Goal: Task Accomplishment & Management: Manage account settings

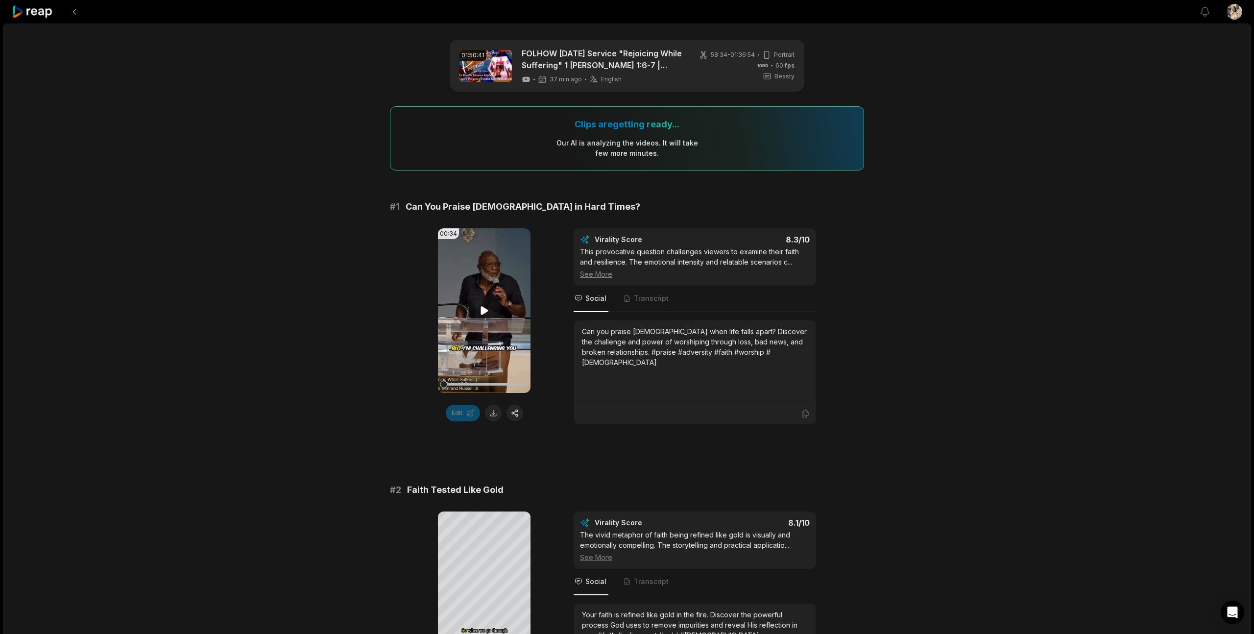
click at [484, 309] on icon at bounding box center [483, 311] width 7 height 8
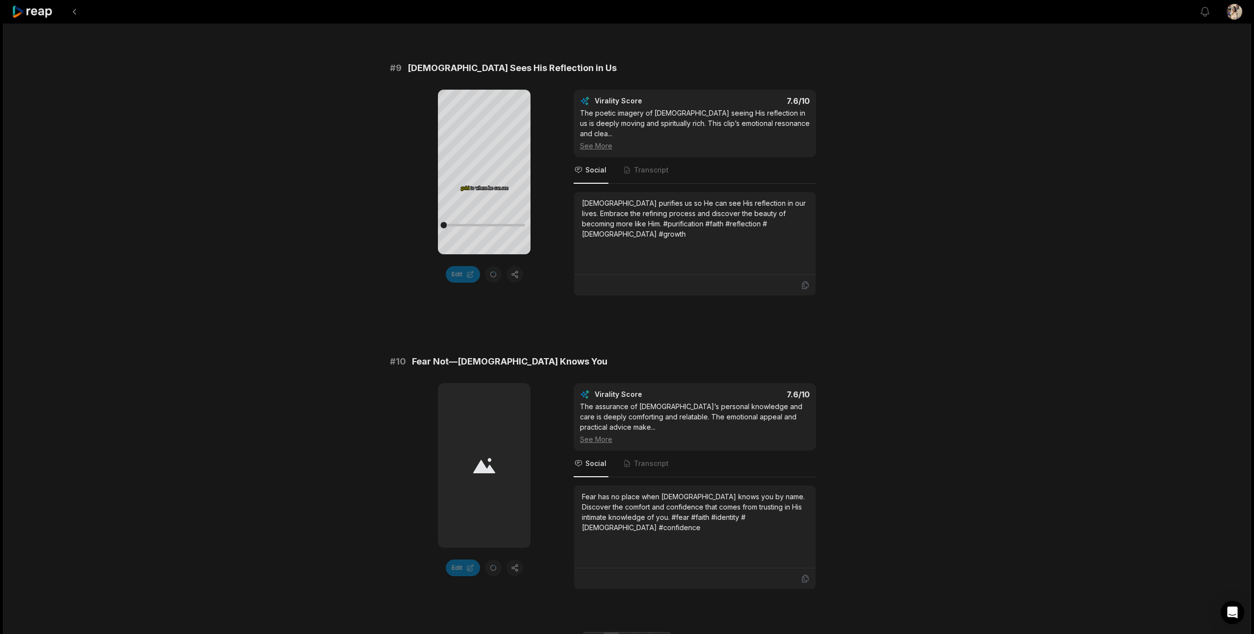
scroll to position [2457, 0]
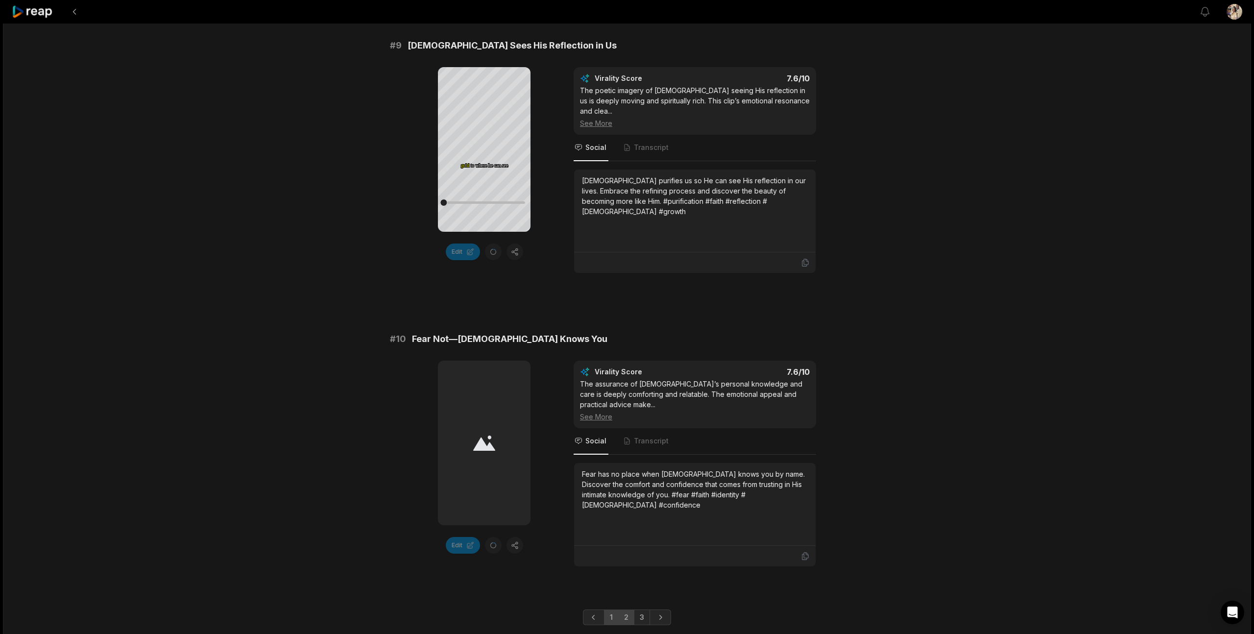
click at [625, 609] on link "2" at bounding box center [626, 617] width 16 height 16
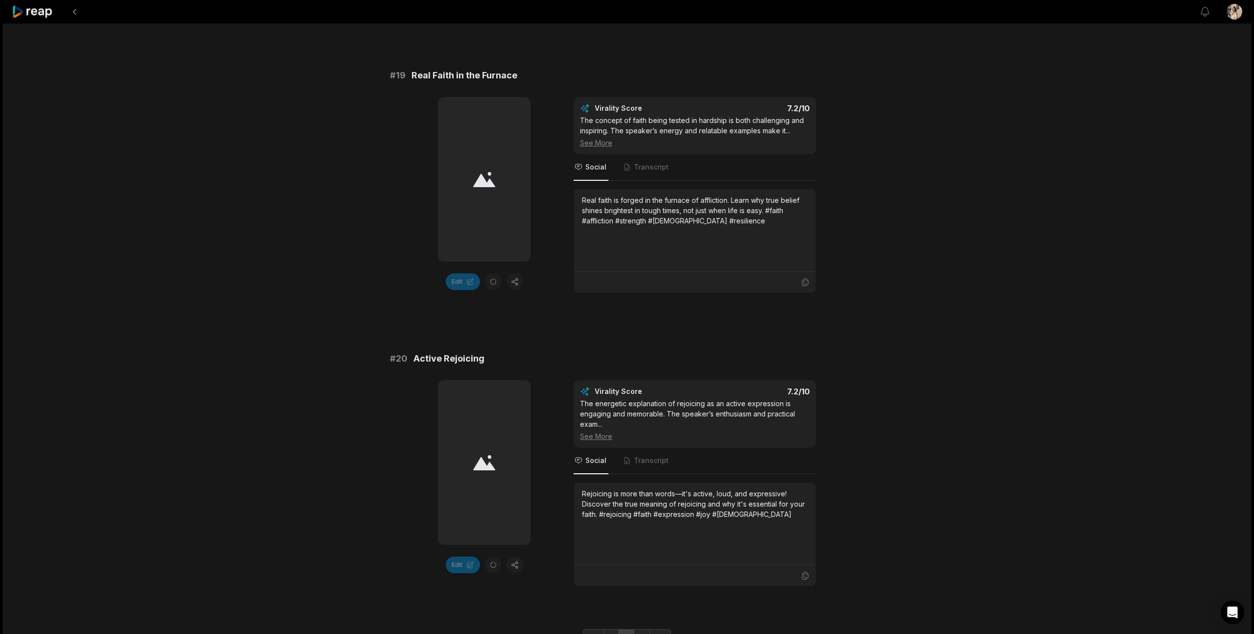
scroll to position [2467, 0]
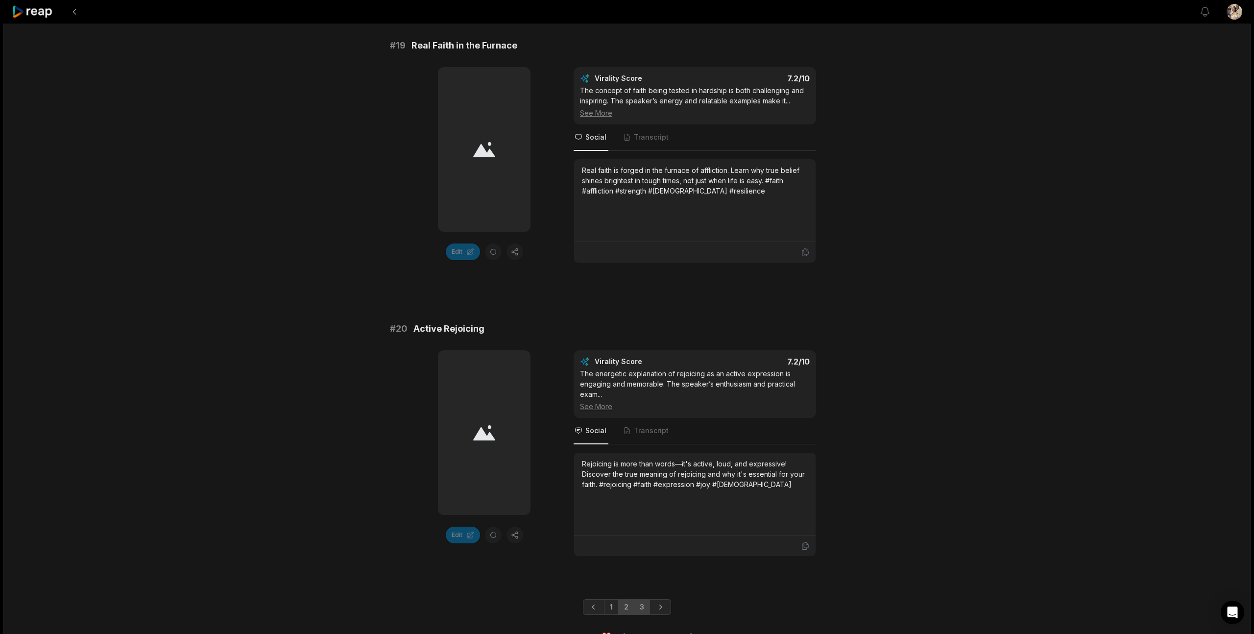
click at [644, 599] on link "3" at bounding box center [642, 607] width 16 height 16
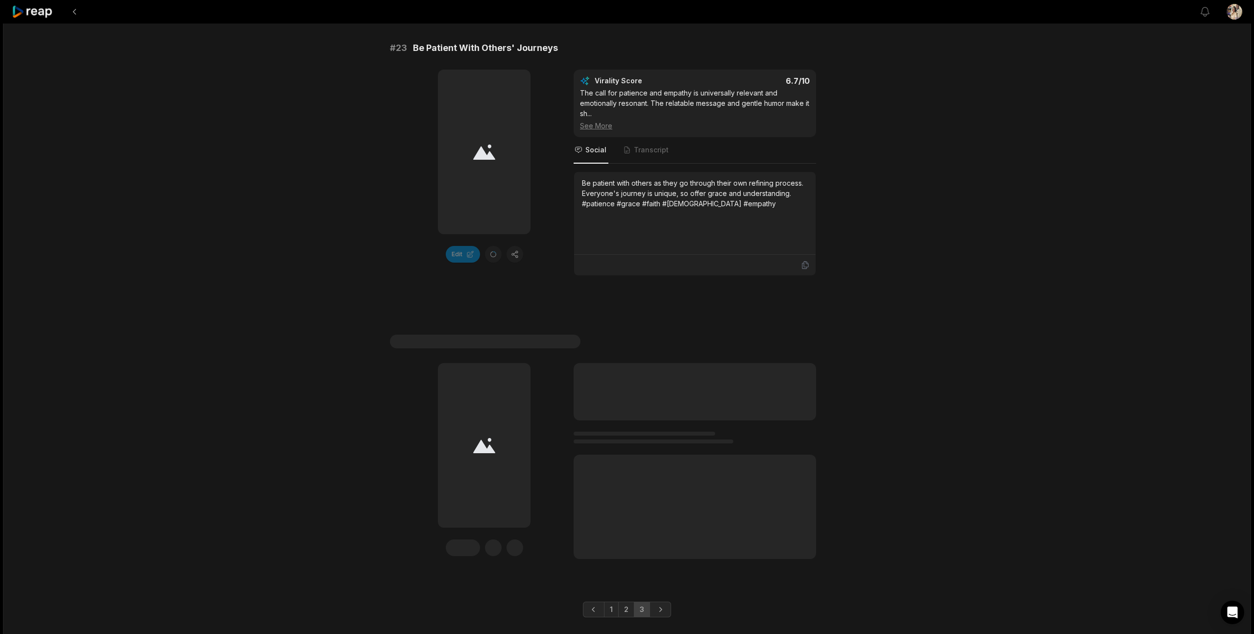
scroll to position [758, 0]
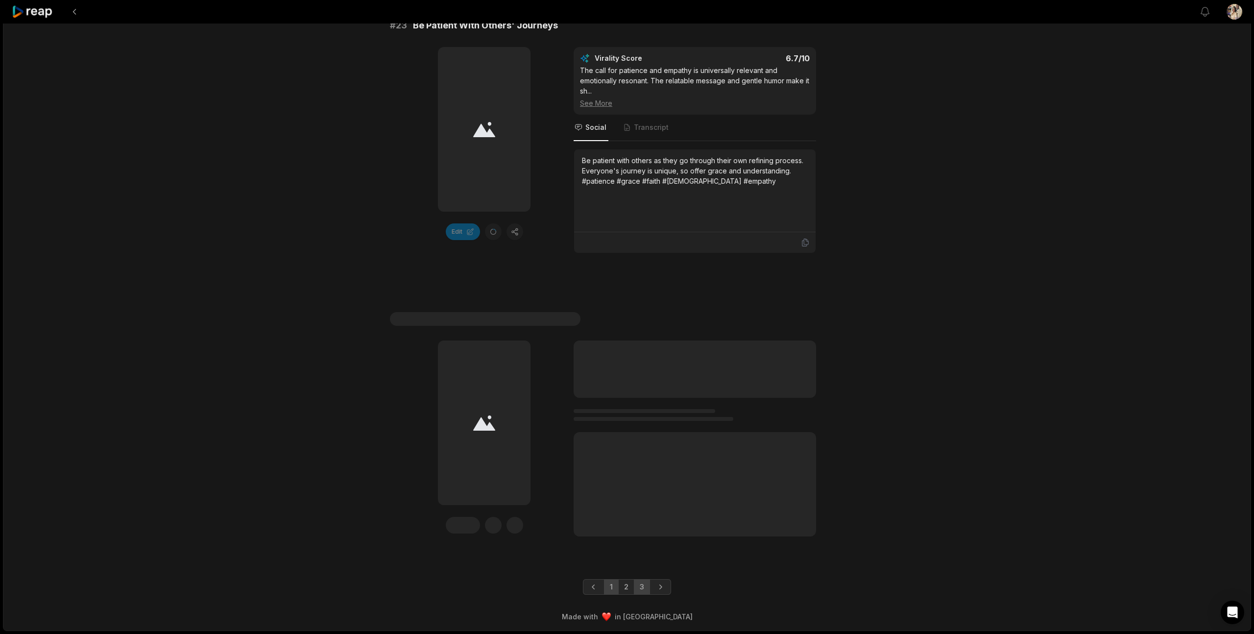
click at [611, 583] on link "1" at bounding box center [611, 587] width 15 height 16
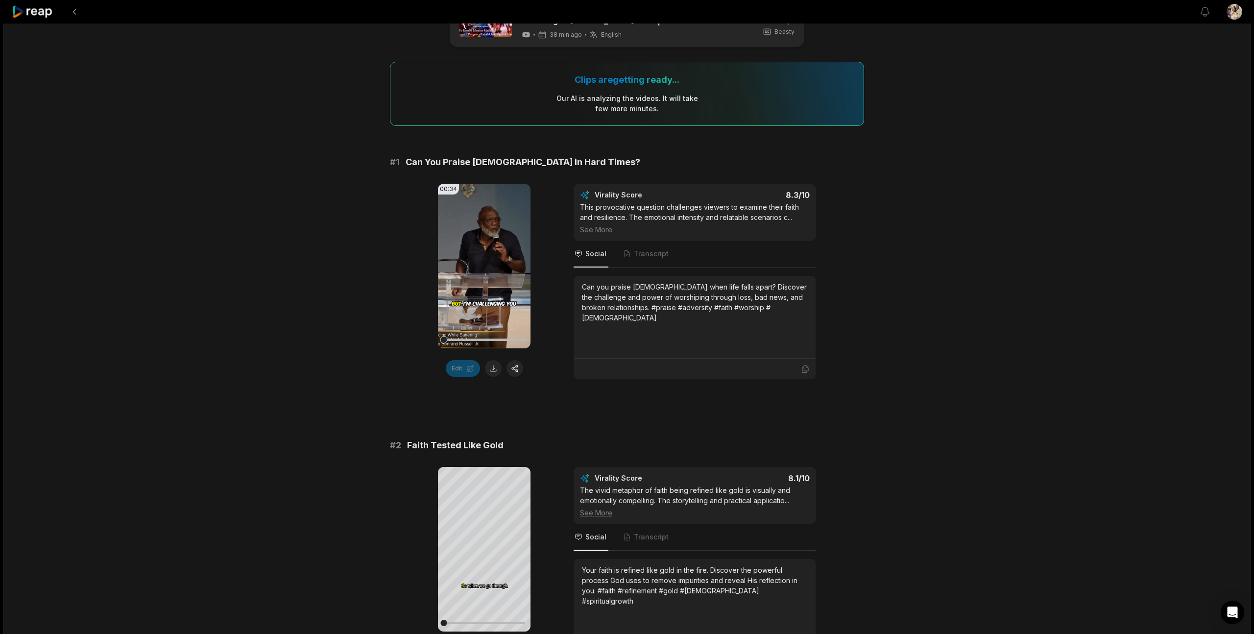
scroll to position [0, 0]
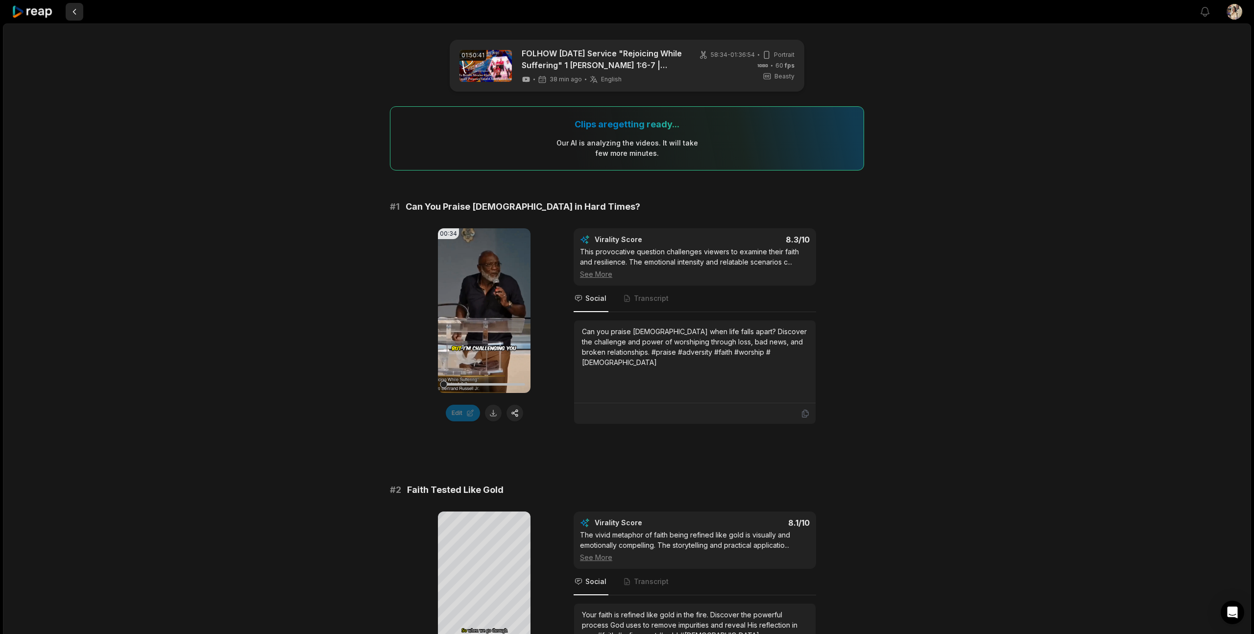
click at [74, 11] on button at bounding box center [75, 12] width 18 height 18
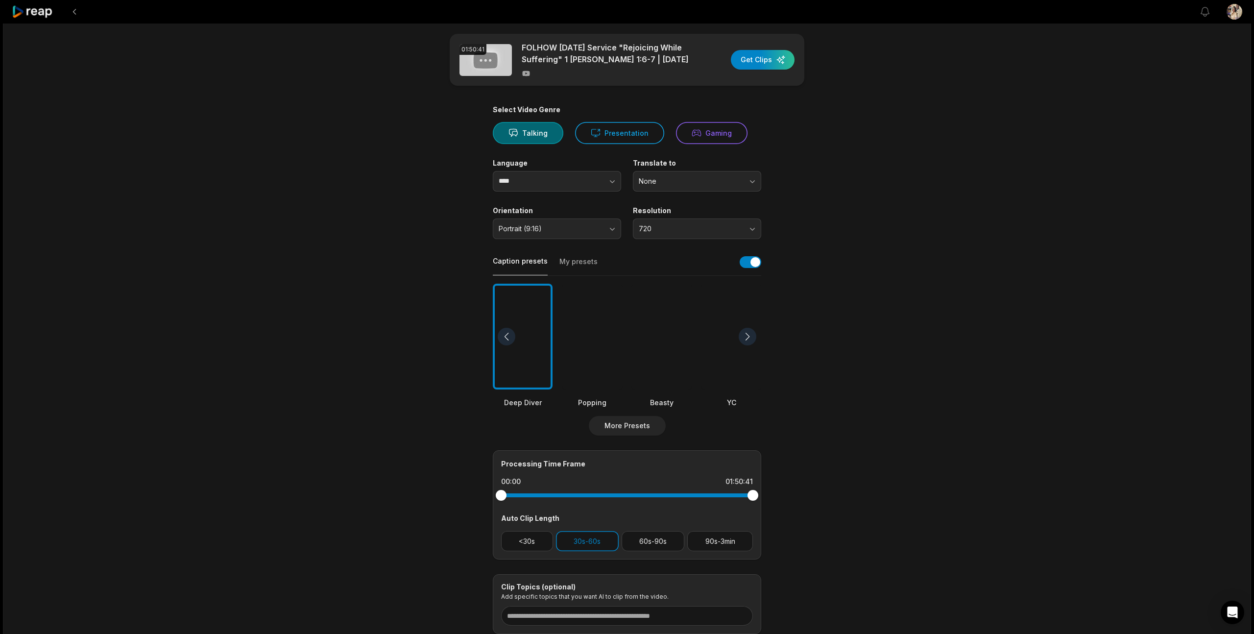
scroll to position [9, 0]
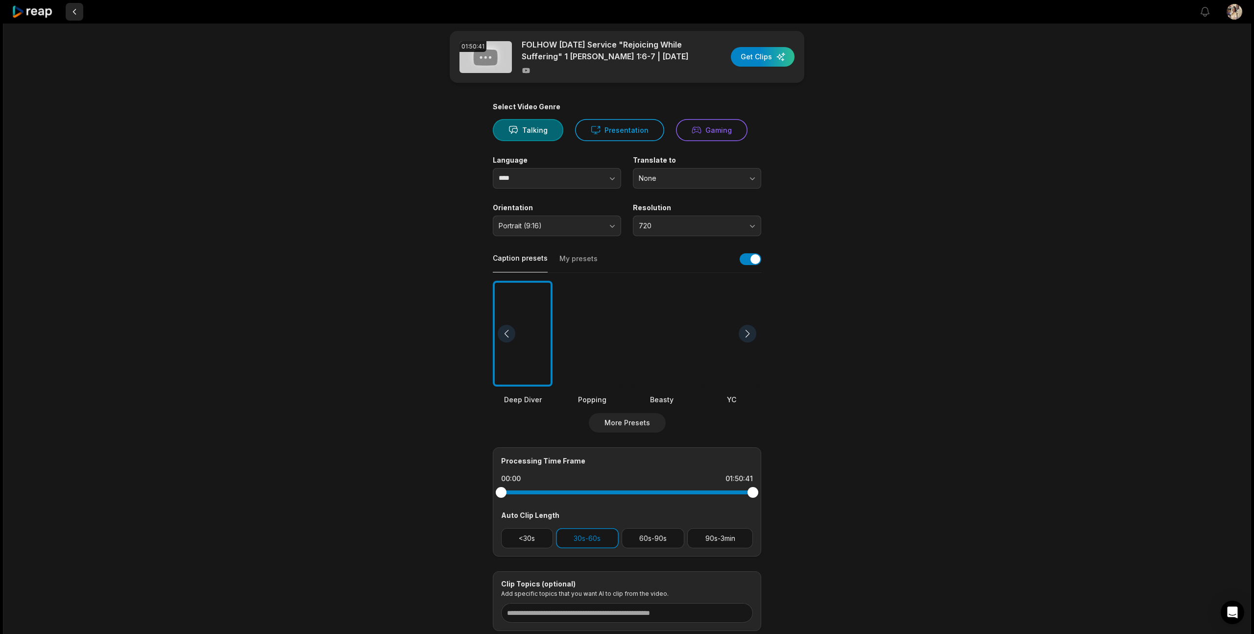
click at [73, 13] on button at bounding box center [75, 12] width 18 height 18
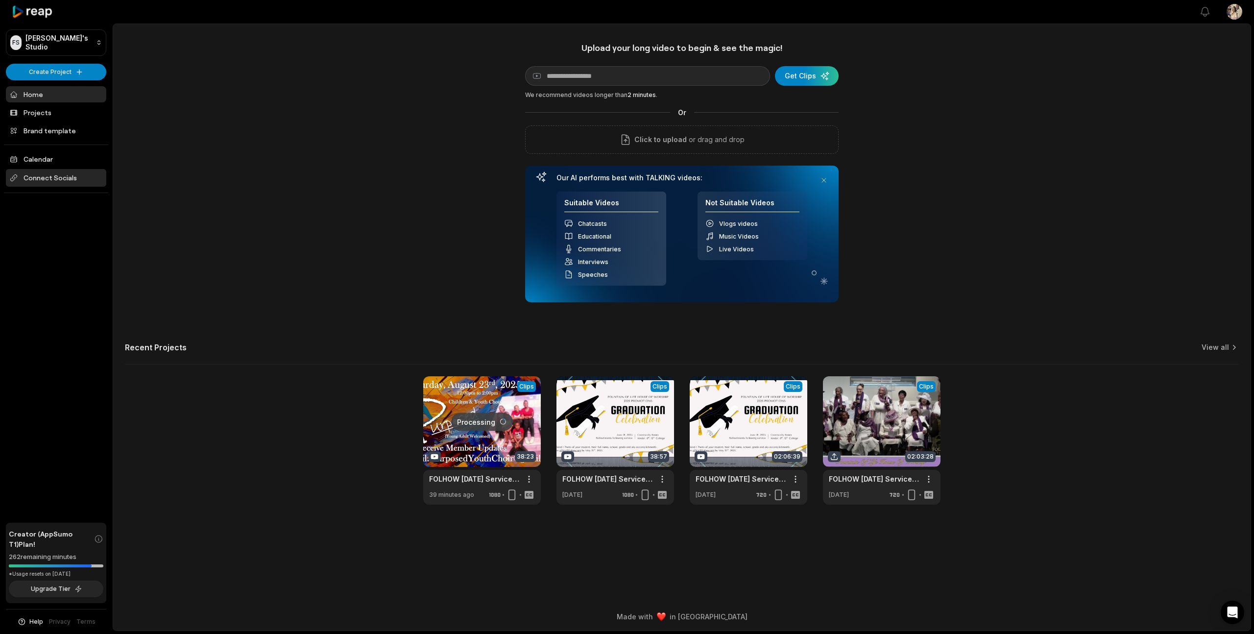
click at [46, 179] on span "Connect Socials" at bounding box center [56, 178] width 100 height 18
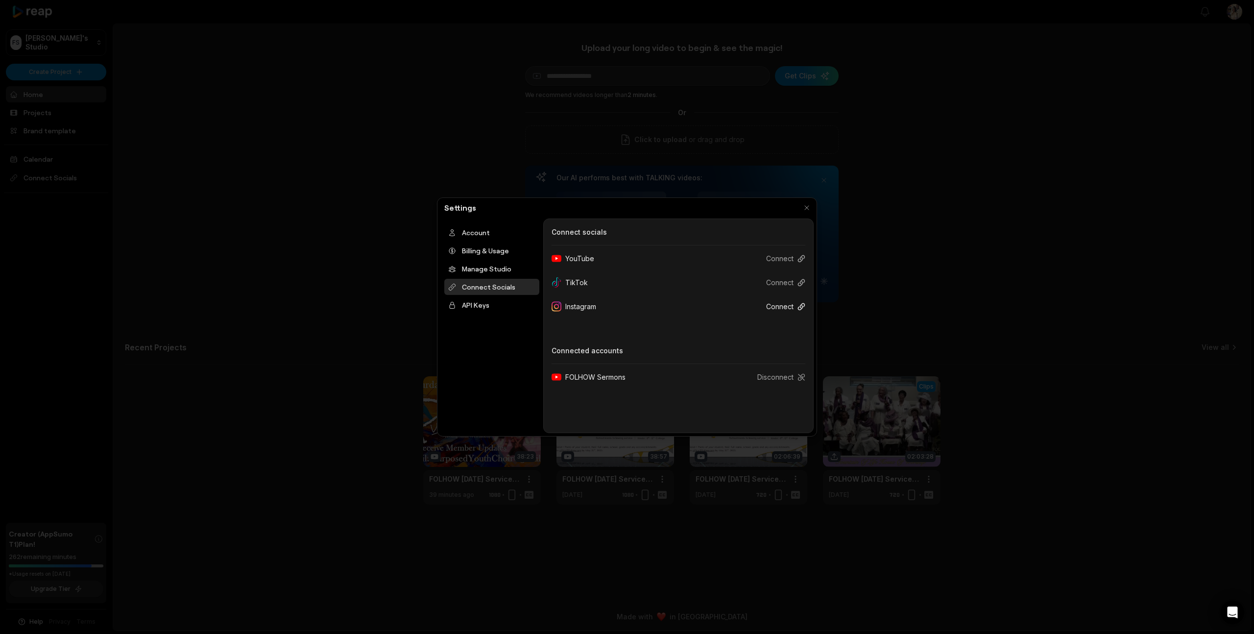
click at [775, 308] on button "Connect" at bounding box center [781, 306] width 47 height 18
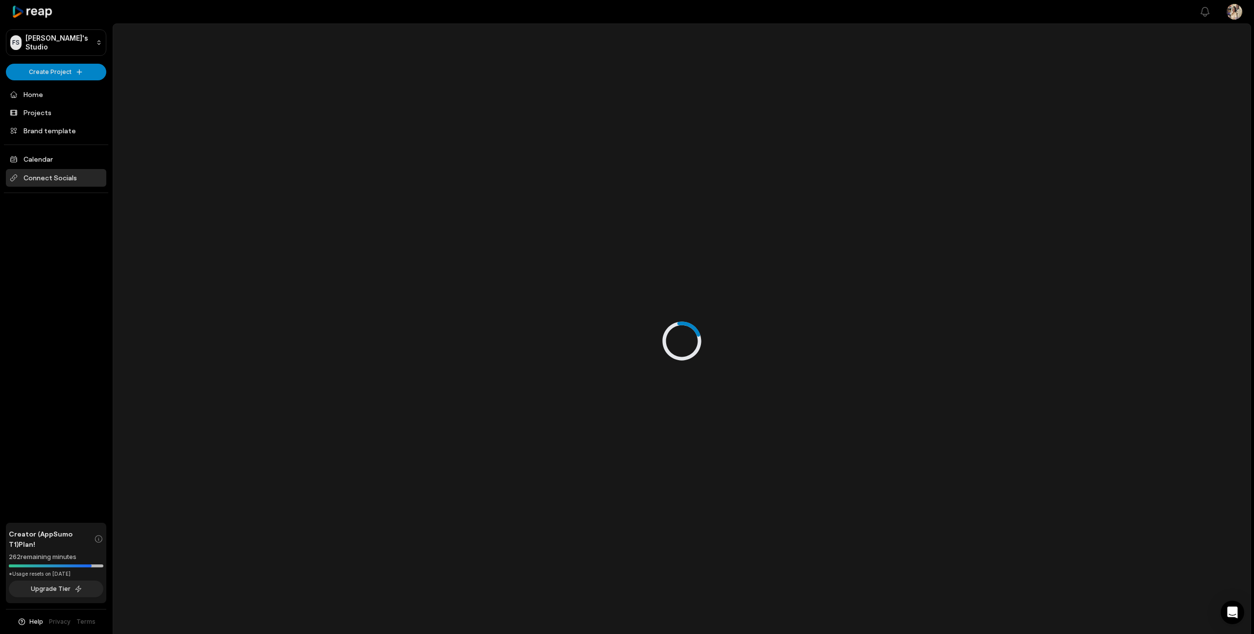
click at [58, 175] on span "Connect Socials" at bounding box center [56, 178] width 100 height 18
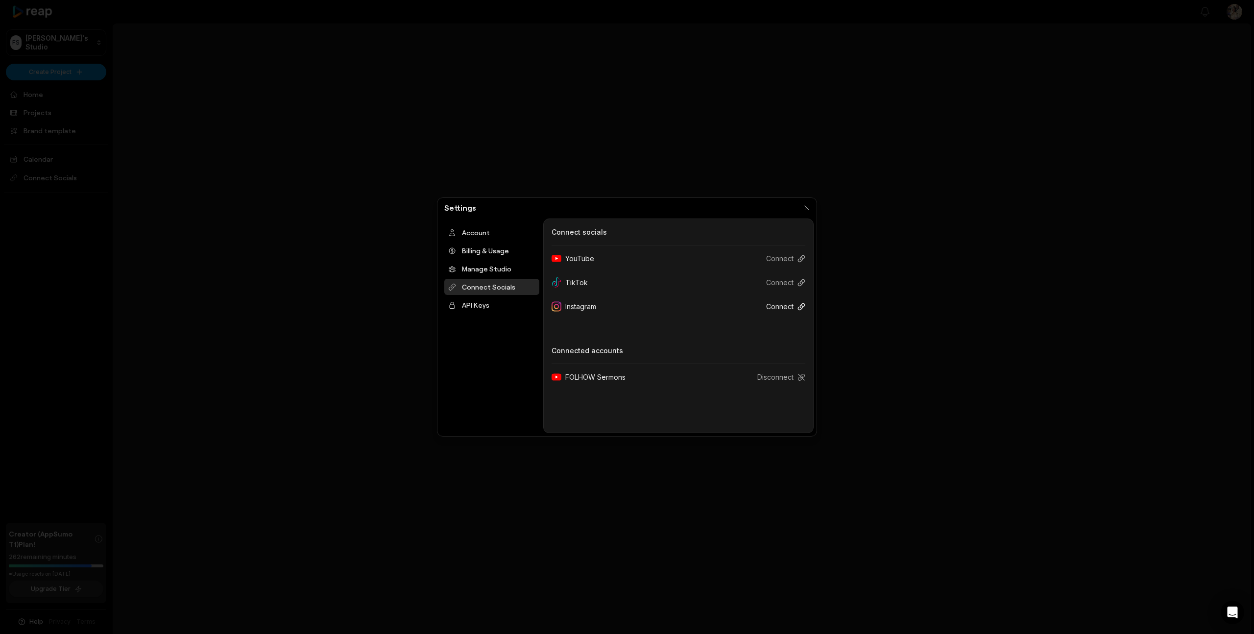
click at [783, 308] on button "Connect" at bounding box center [781, 306] width 47 height 18
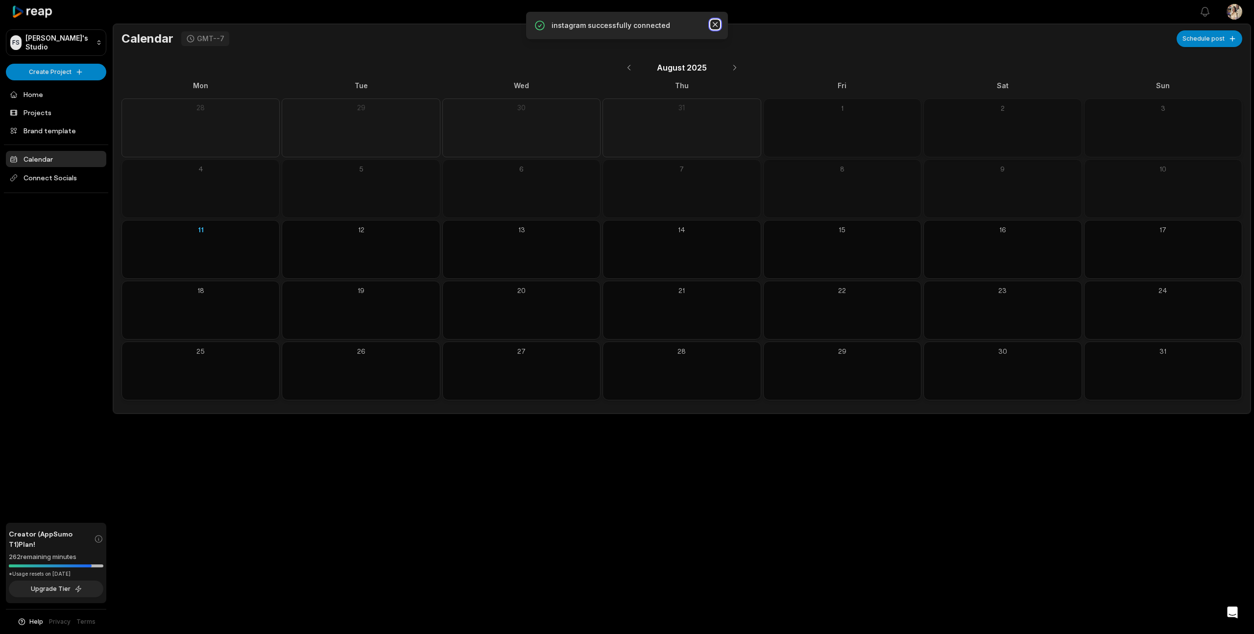
click at [714, 25] on icon "button" at bounding box center [715, 24] width 5 height 5
click at [42, 174] on span "Connect Socials" at bounding box center [56, 178] width 100 height 18
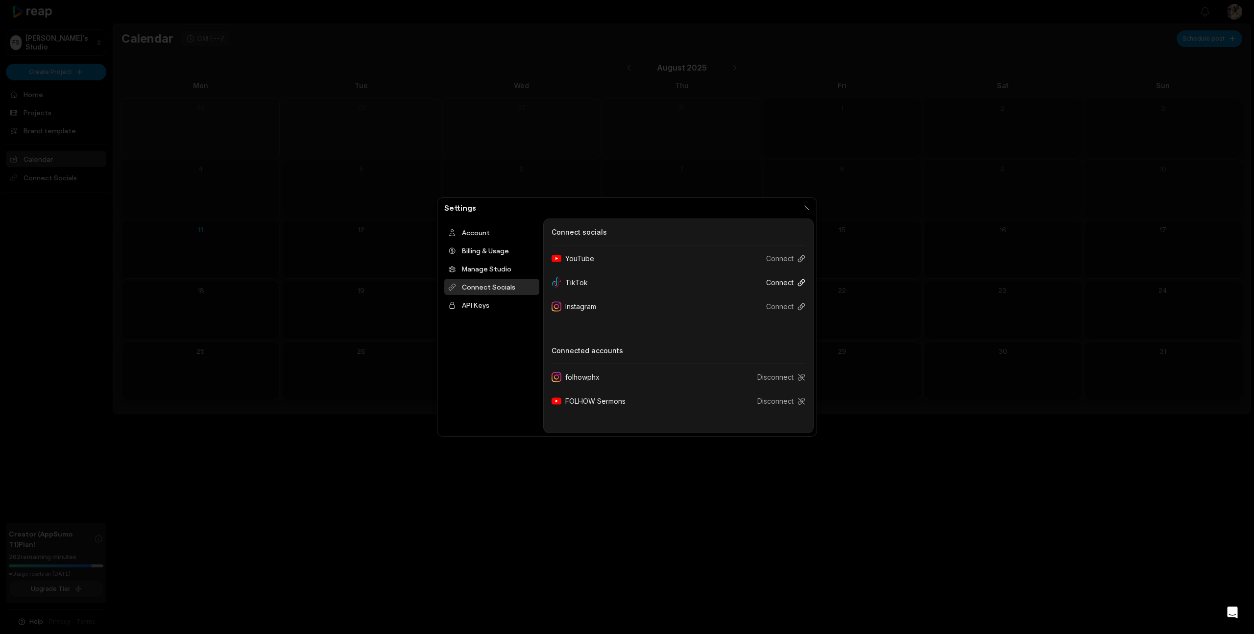
click at [778, 283] on button "Connect" at bounding box center [781, 282] width 47 height 18
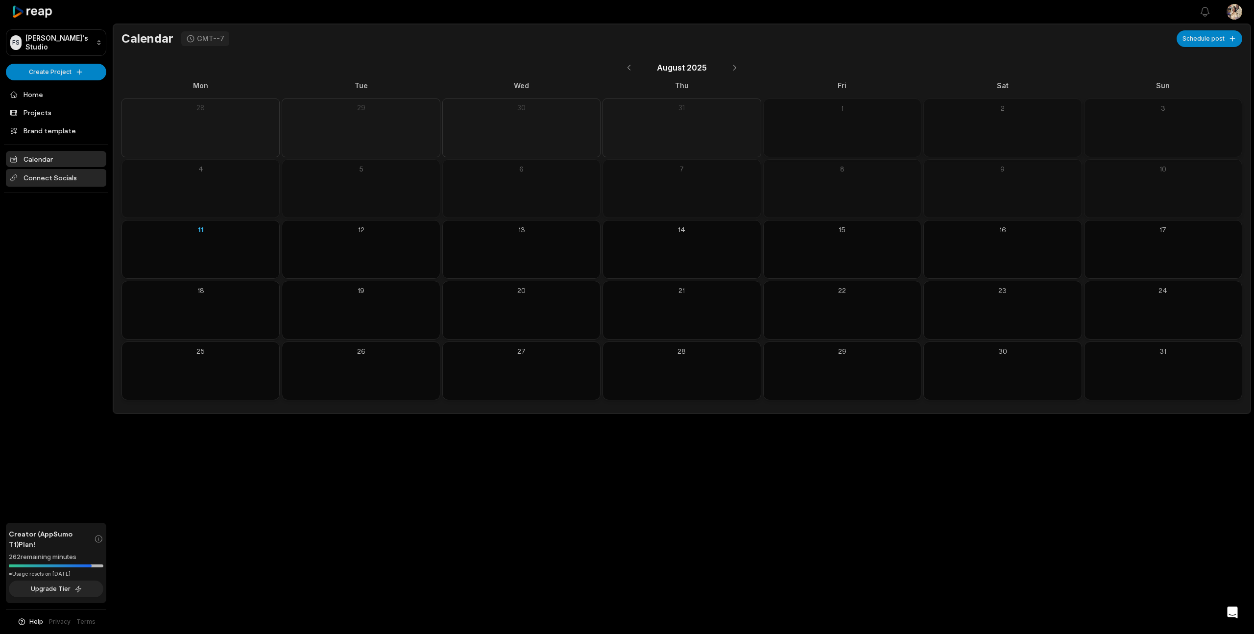
click at [56, 178] on span "Connect Socials" at bounding box center [56, 178] width 100 height 18
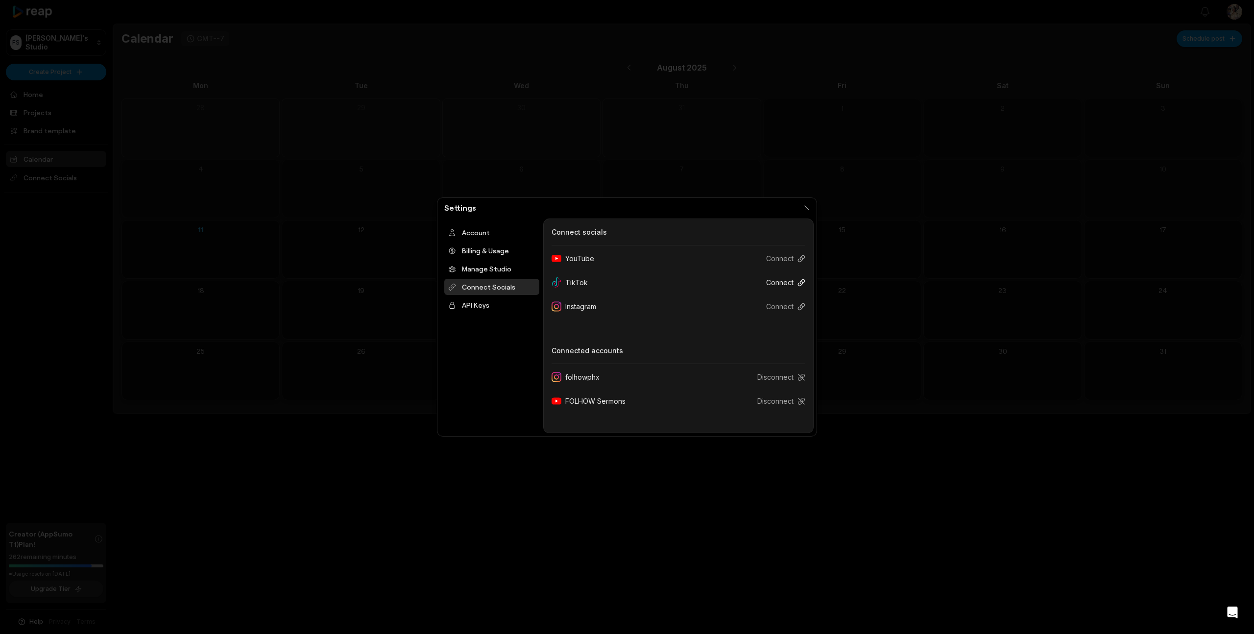
click at [782, 282] on button "Connect" at bounding box center [781, 282] width 47 height 18
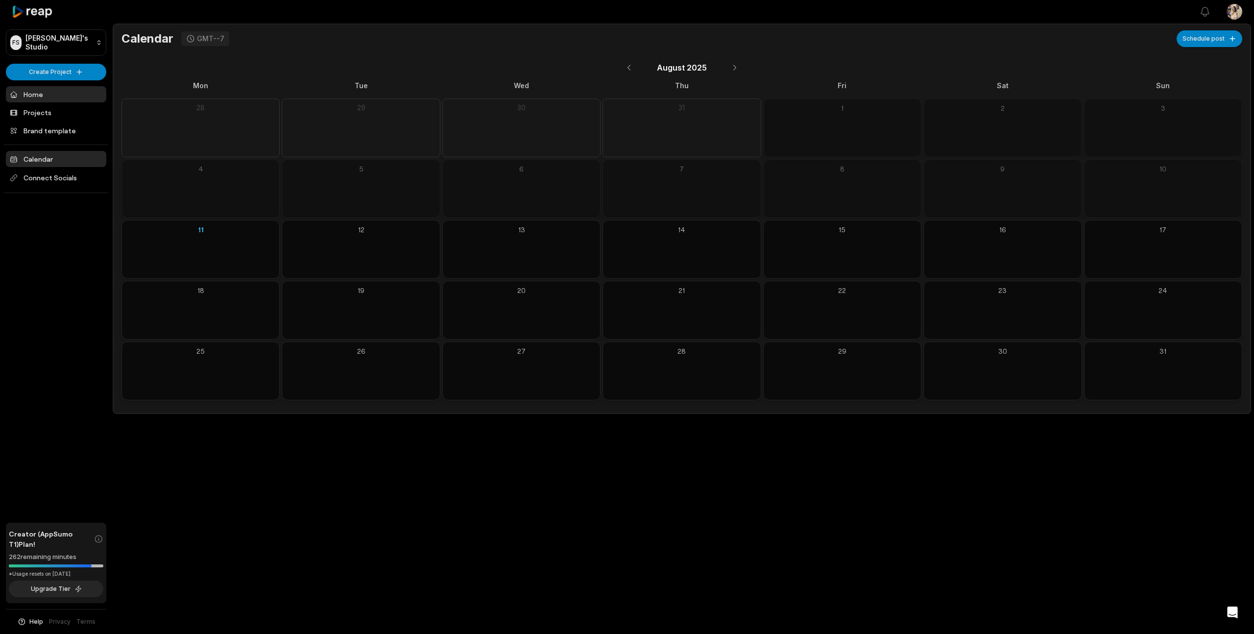
click at [34, 96] on link "Home" at bounding box center [56, 94] width 100 height 16
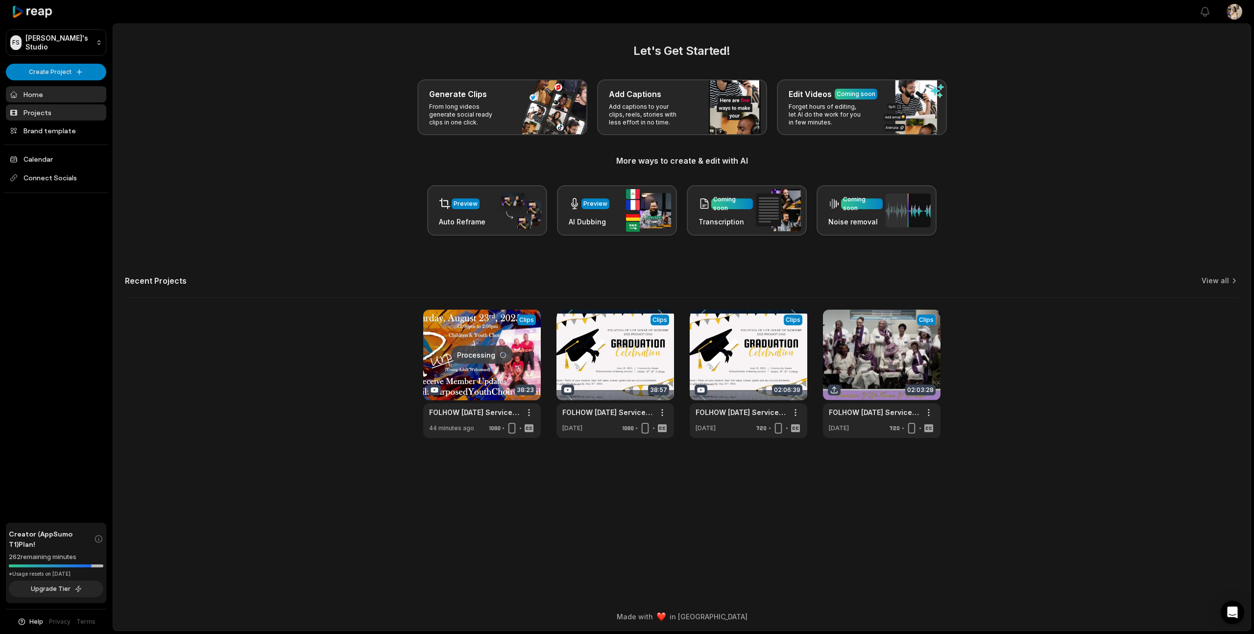
click at [33, 111] on link "Projects" at bounding box center [56, 112] width 100 height 16
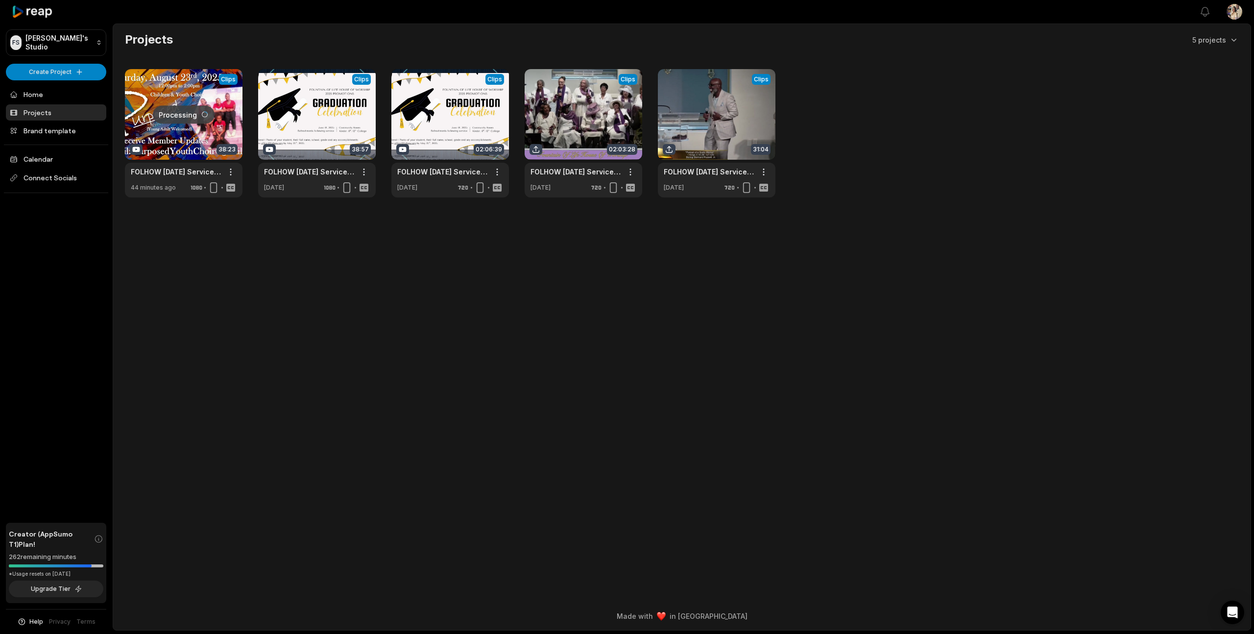
click at [158, 134] on link at bounding box center [184, 133] width 118 height 128
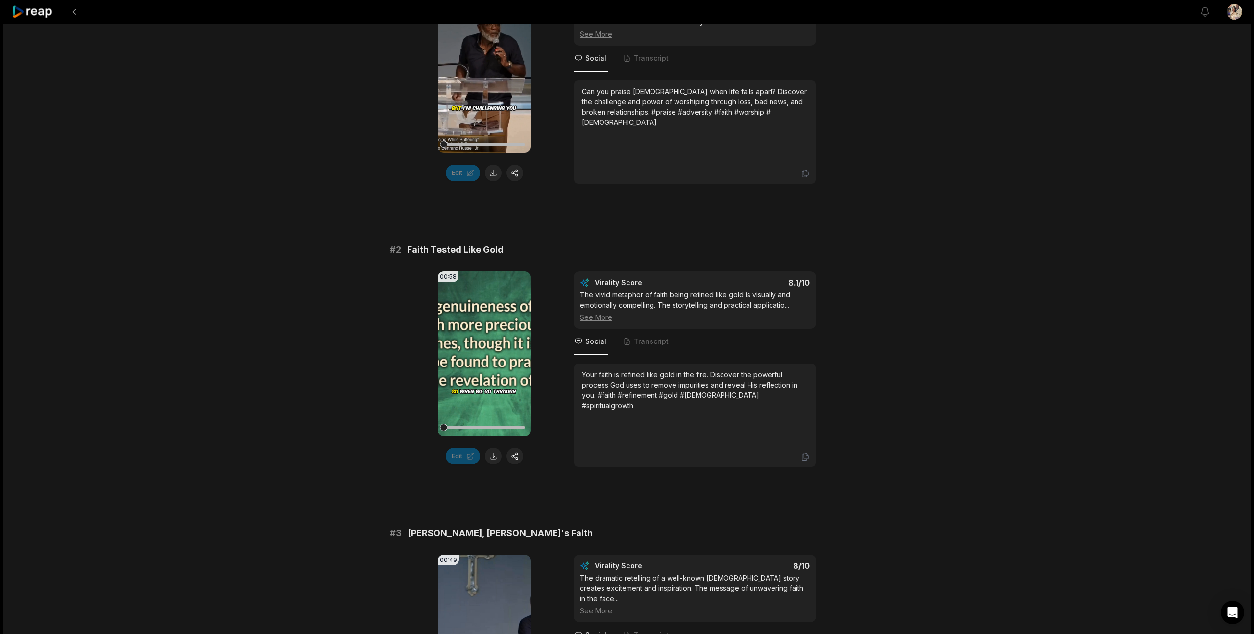
scroll to position [261, 0]
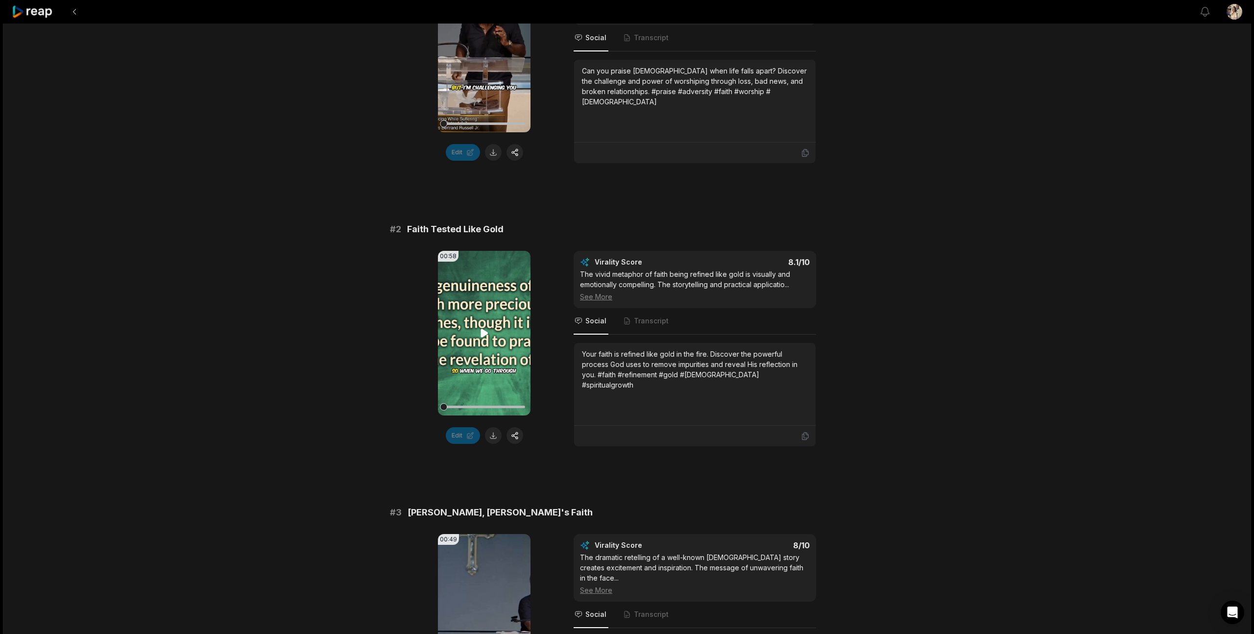
click at [459, 303] on video "Your browser does not support mp4 format." at bounding box center [484, 333] width 93 height 165
click at [481, 325] on video "Your browser does not support mp4 format." at bounding box center [484, 333] width 93 height 165
click at [518, 152] on button "button" at bounding box center [514, 152] width 17 height 17
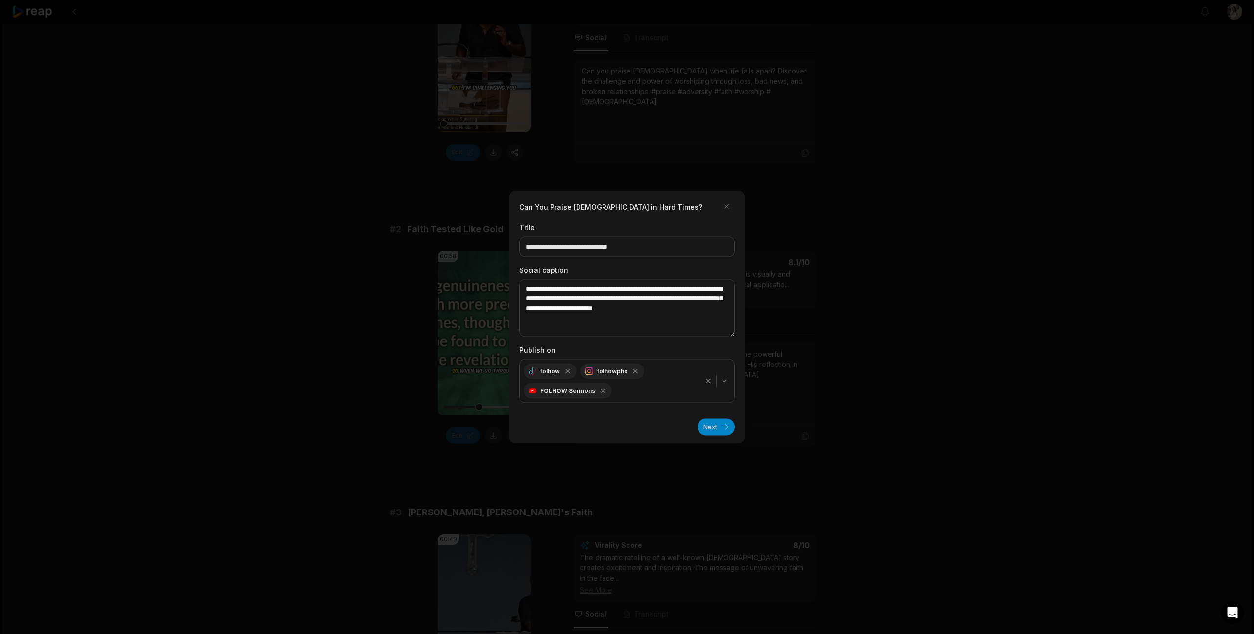
click at [723, 380] on icon "button" at bounding box center [724, 381] width 4 height 2
click at [339, 381] on div at bounding box center [627, 317] width 1254 height 634
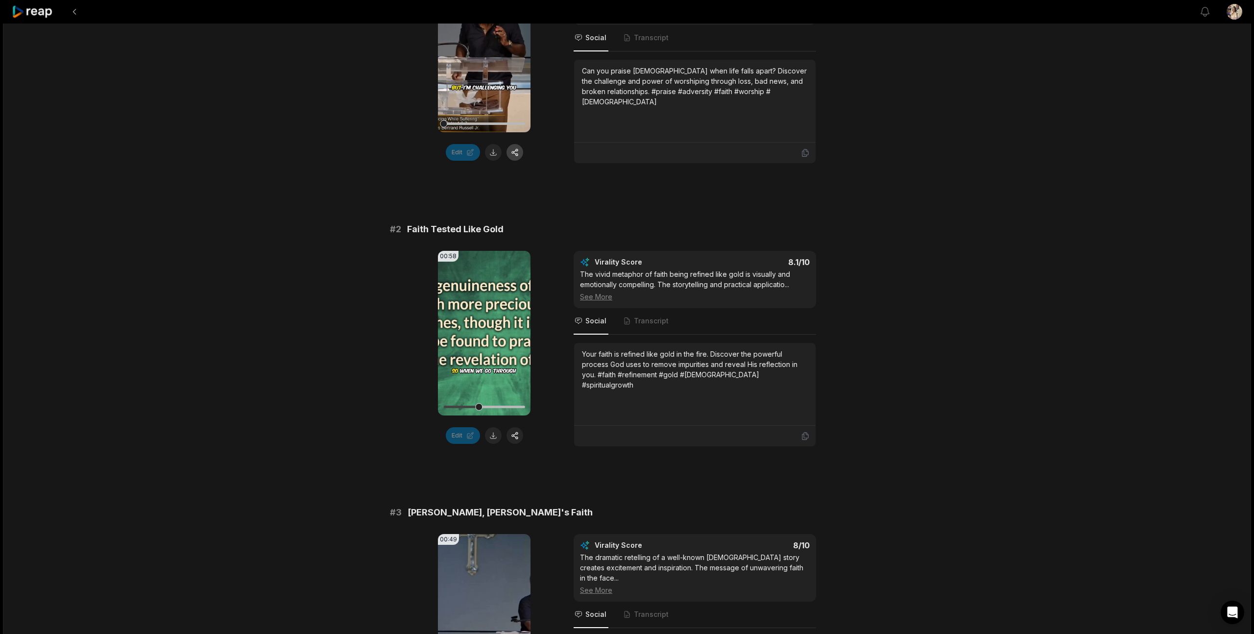
click at [512, 151] on button "button" at bounding box center [514, 152] width 17 height 17
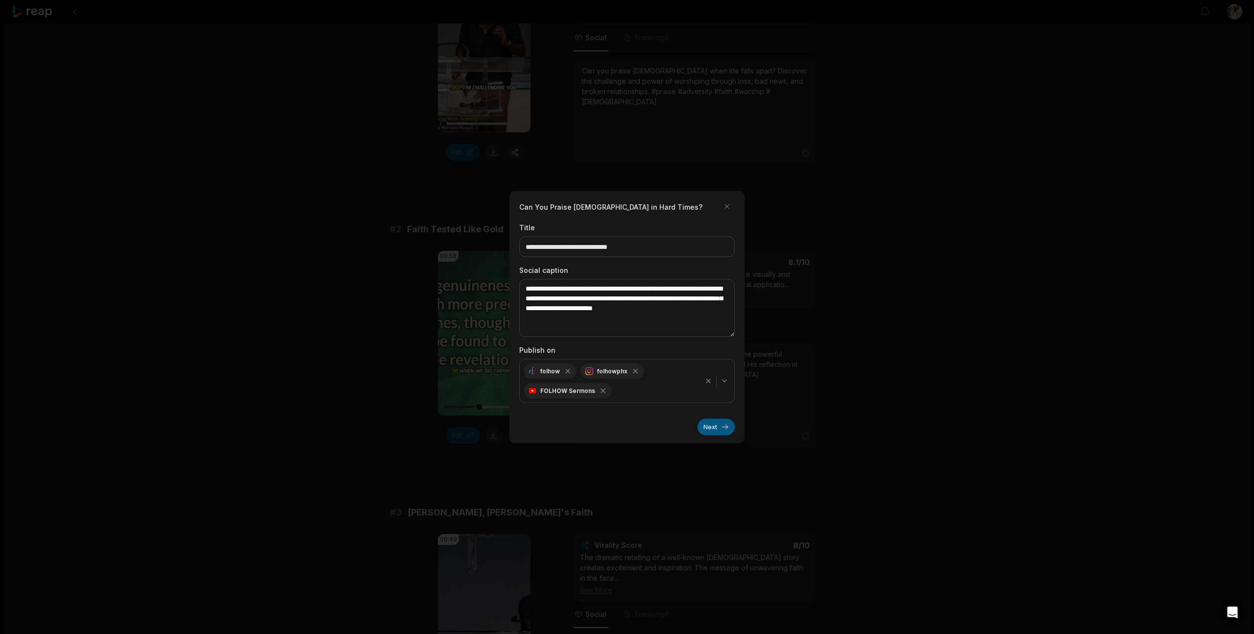
click at [706, 421] on button "Next" at bounding box center [715, 427] width 37 height 17
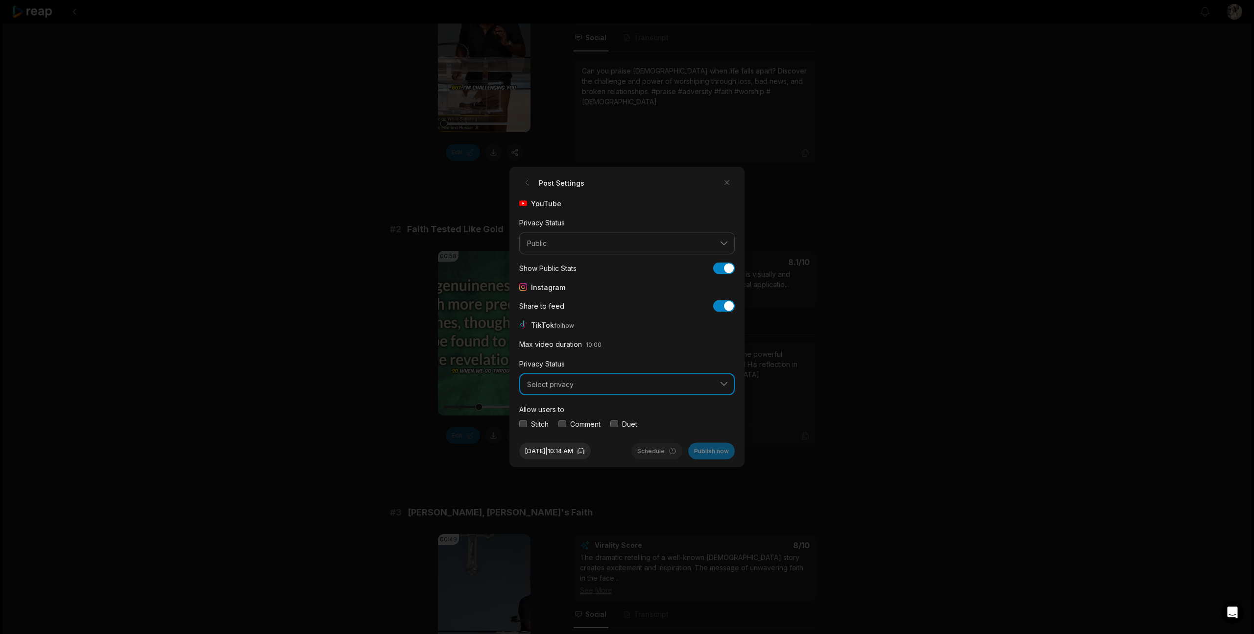
click at [722, 382] on button "Select privacy" at bounding box center [626, 384] width 215 height 23
click at [663, 408] on p "Public To Everyone" at bounding box center [627, 410] width 203 height 10
drag, startPoint x: 617, startPoint y: 389, endPoint x: 589, endPoint y: 390, distance: 27.9
click at [617, 389] on button "button" at bounding box center [614, 387] width 8 height 8
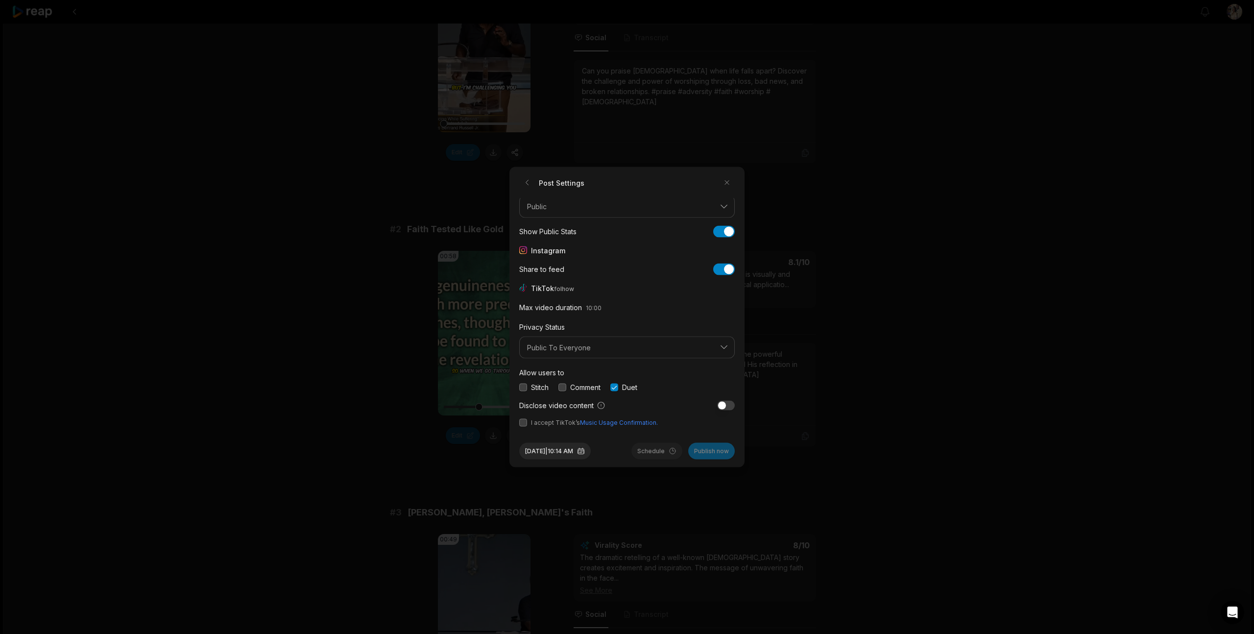
click at [561, 389] on button "button" at bounding box center [562, 387] width 8 height 8
click at [524, 389] on button "button" at bounding box center [523, 387] width 8 height 8
click at [521, 423] on button "button" at bounding box center [523, 423] width 8 height 8
click at [662, 452] on button "Schedule" at bounding box center [656, 451] width 51 height 17
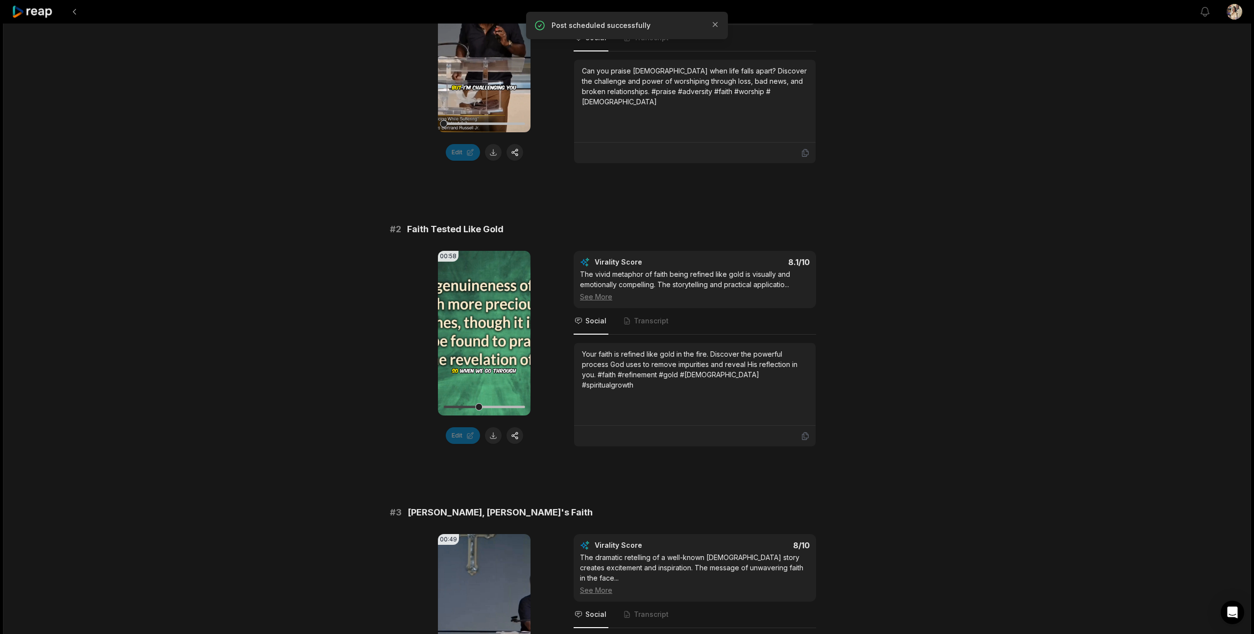
scroll to position [260, 0]
click at [76, 9] on button at bounding box center [75, 12] width 18 height 18
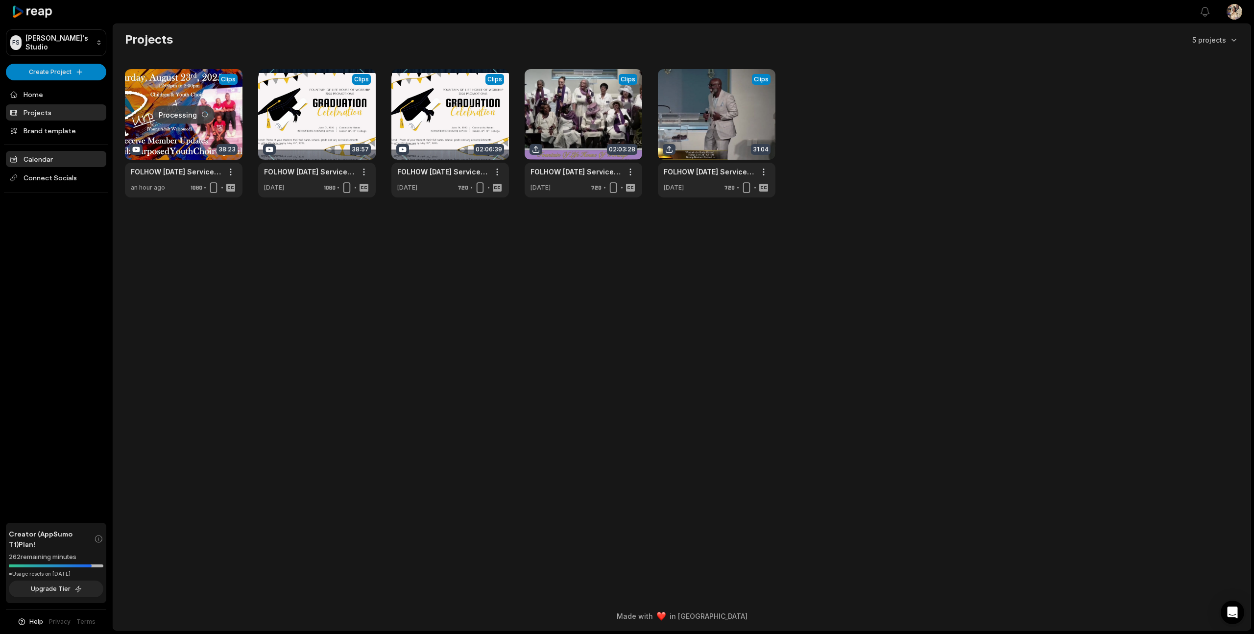
click at [57, 159] on link "Calendar" at bounding box center [56, 159] width 100 height 16
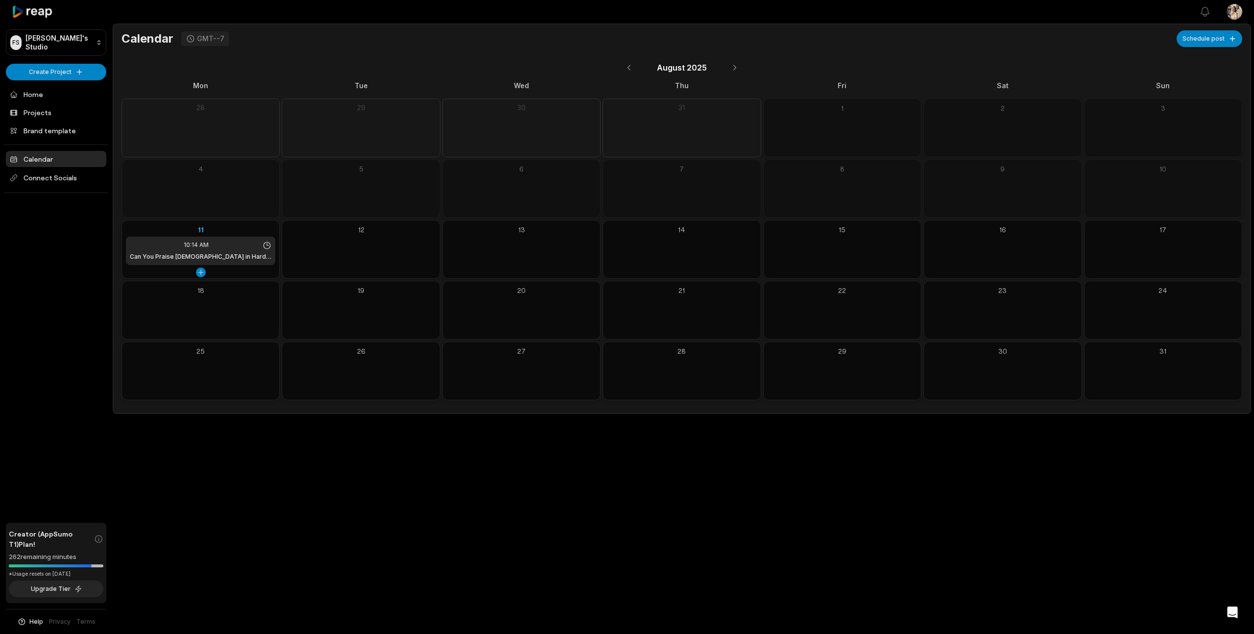
click at [266, 246] on icon at bounding box center [267, 245] width 9 height 9
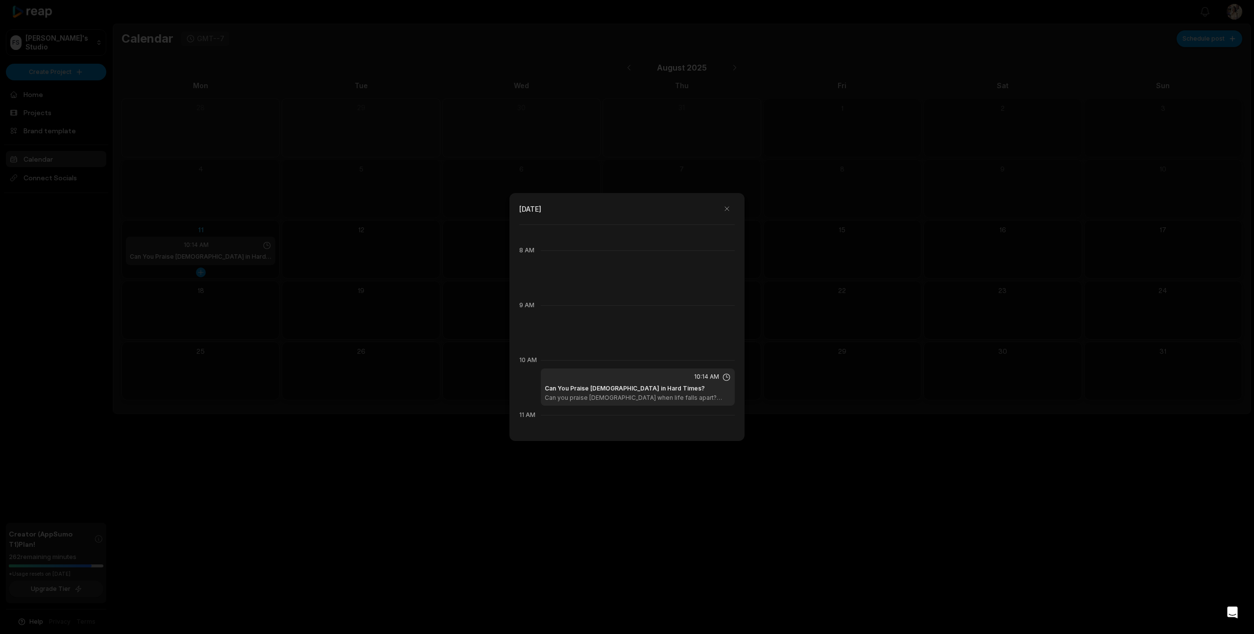
scroll to position [549, 0]
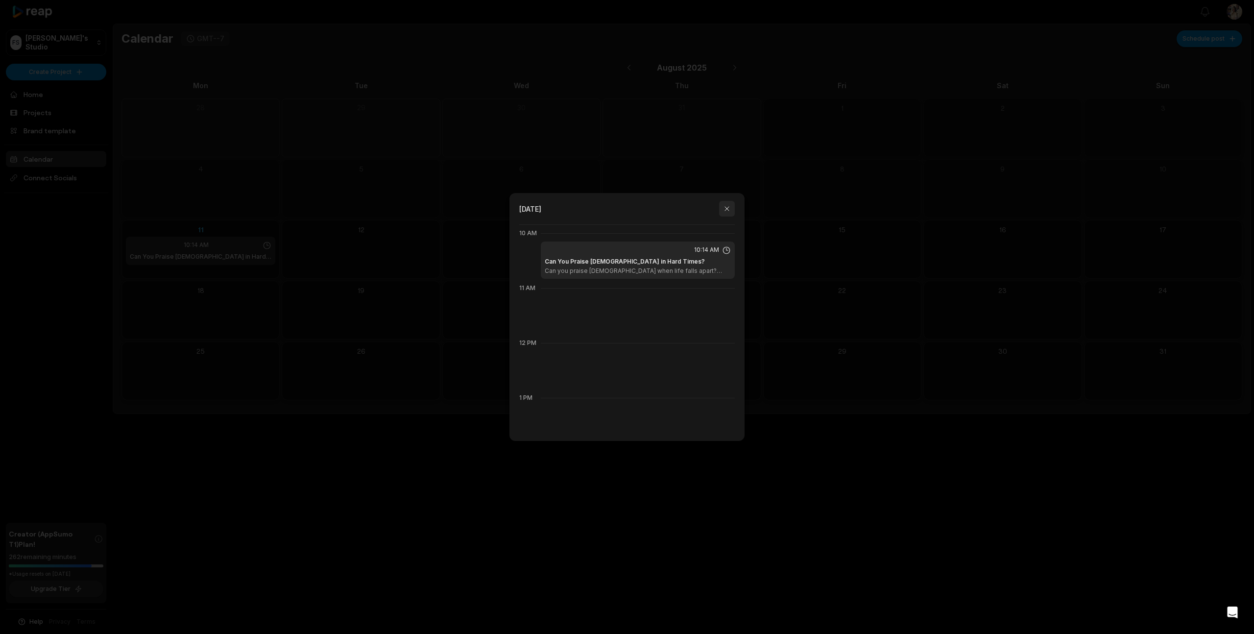
click at [727, 209] on button "button" at bounding box center [727, 209] width 16 height 16
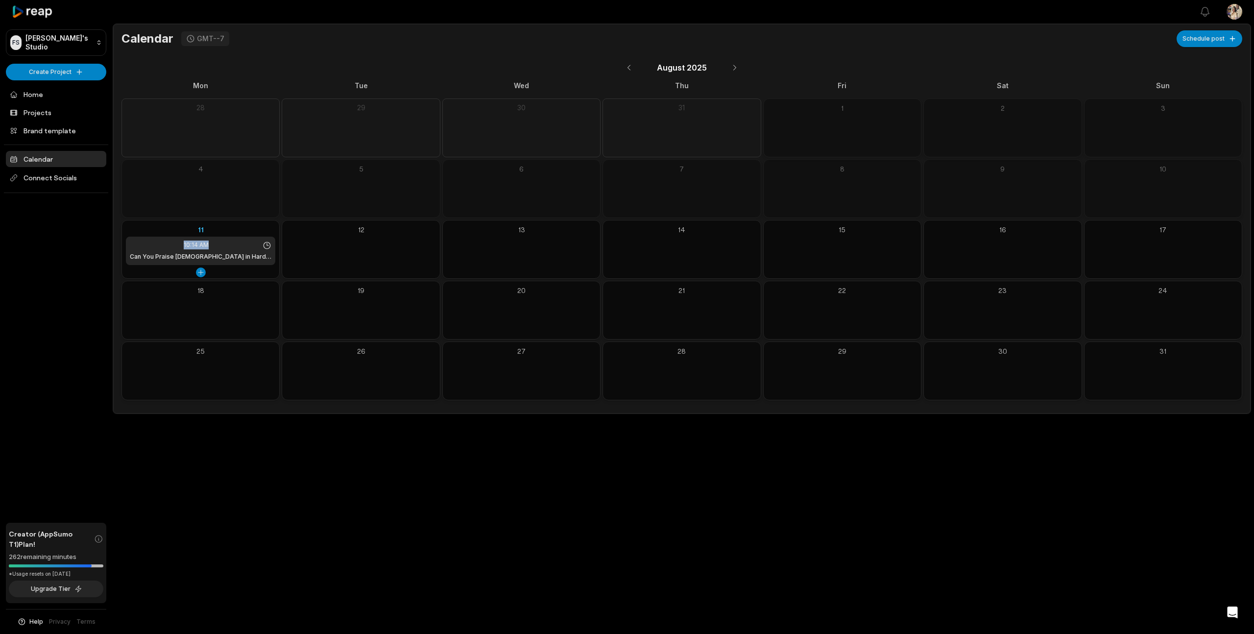
drag, startPoint x: 200, startPoint y: 250, endPoint x: 264, endPoint y: 249, distance: 64.2
click at [264, 249] on div "10:14 AM Can You Praise God in Hard Times?" at bounding box center [200, 251] width 149 height 28
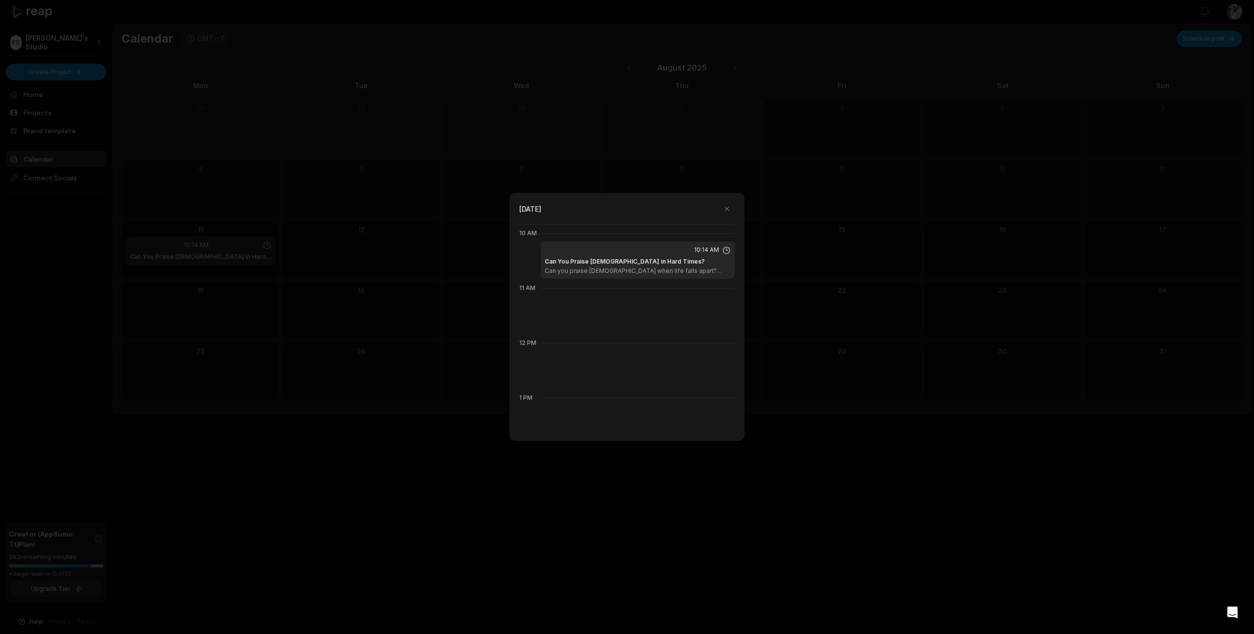
click at [535, 359] on div "12 PM" at bounding box center [626, 362] width 215 height 55
drag, startPoint x: 575, startPoint y: 265, endPoint x: 575, endPoint y: 310, distance: 44.6
click at [571, 312] on div "12 AM 1 AM 2 AM 3 AM 4 AM 5 AM 6 AM 7 AM 8 AM 9 AM 10 AM 10:14 AM Can You Prais…" at bounding box center [626, 328] width 215 height 209
drag, startPoint x: 610, startPoint y: 274, endPoint x: 640, endPoint y: 261, distance: 33.1
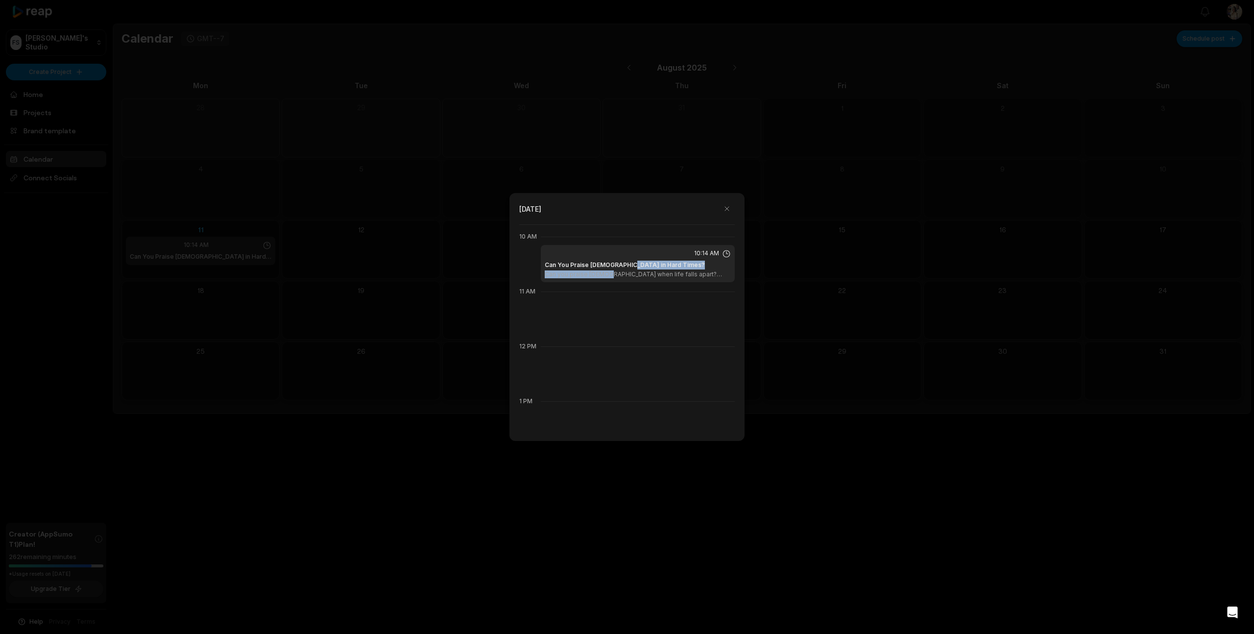
click at [640, 261] on div "Can You Praise God in Hard Times? Can you praise God when life falls apart? Dis…" at bounding box center [638, 270] width 186 height 18
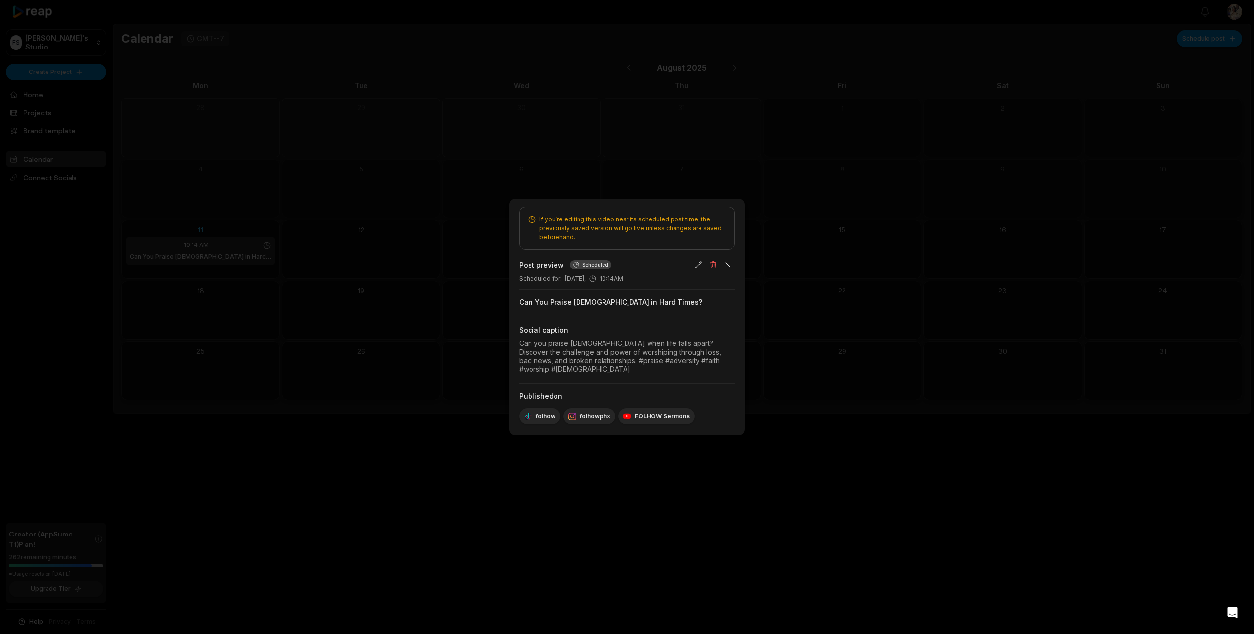
drag, startPoint x: 579, startPoint y: 282, endPoint x: 592, endPoint y: 288, distance: 14.2
click at [579, 283] on div "Scheduled for : August 11, 10:14AM" at bounding box center [626, 278] width 215 height 9
click at [597, 283] on icon at bounding box center [593, 279] width 8 height 8
click at [728, 268] on button "button" at bounding box center [728, 265] width 14 height 14
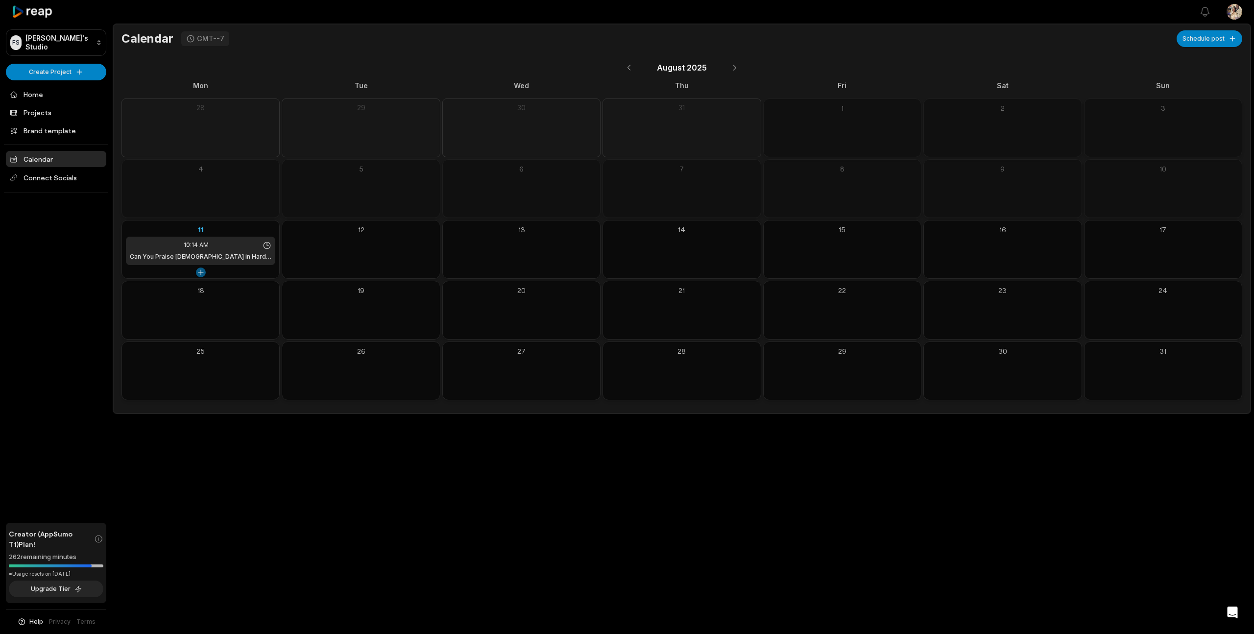
click at [199, 270] on button at bounding box center [201, 272] width 10 height 10
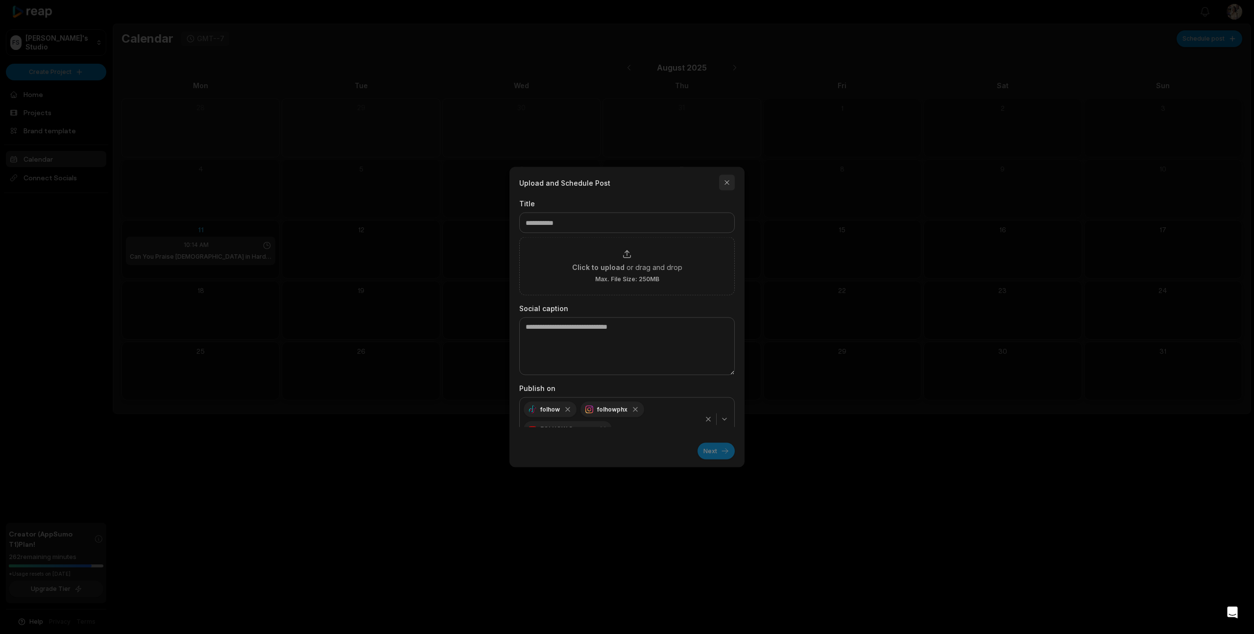
click at [726, 183] on button "button" at bounding box center [727, 183] width 16 height 16
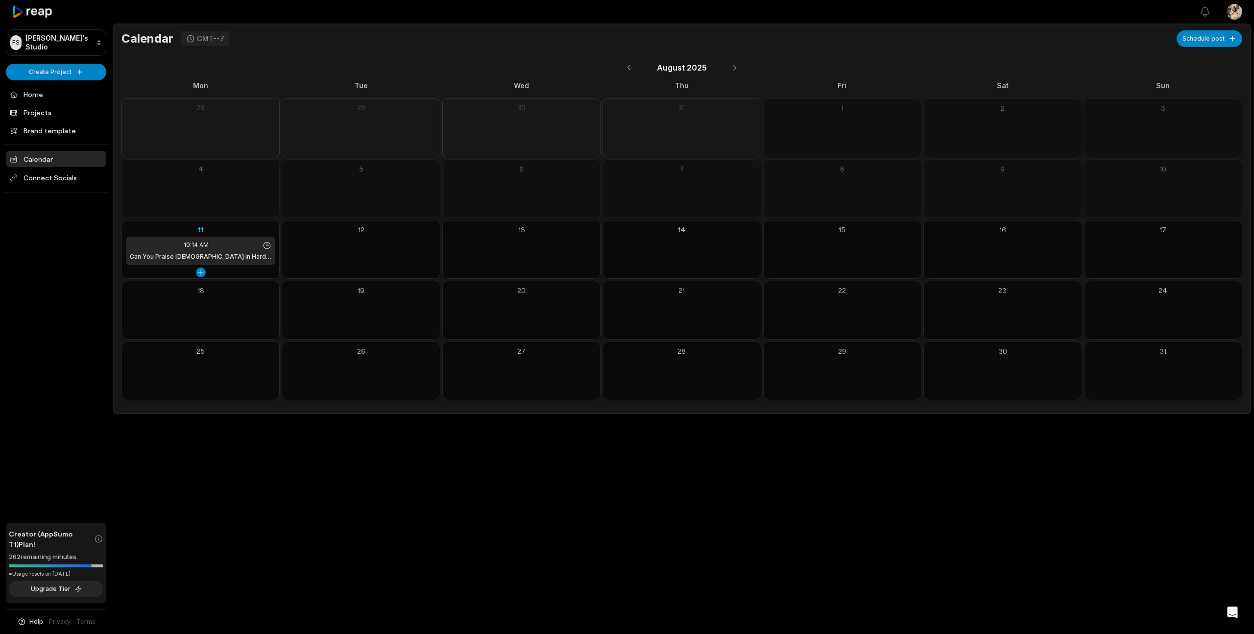
click at [266, 245] on icon at bounding box center [267, 245] width 9 height 9
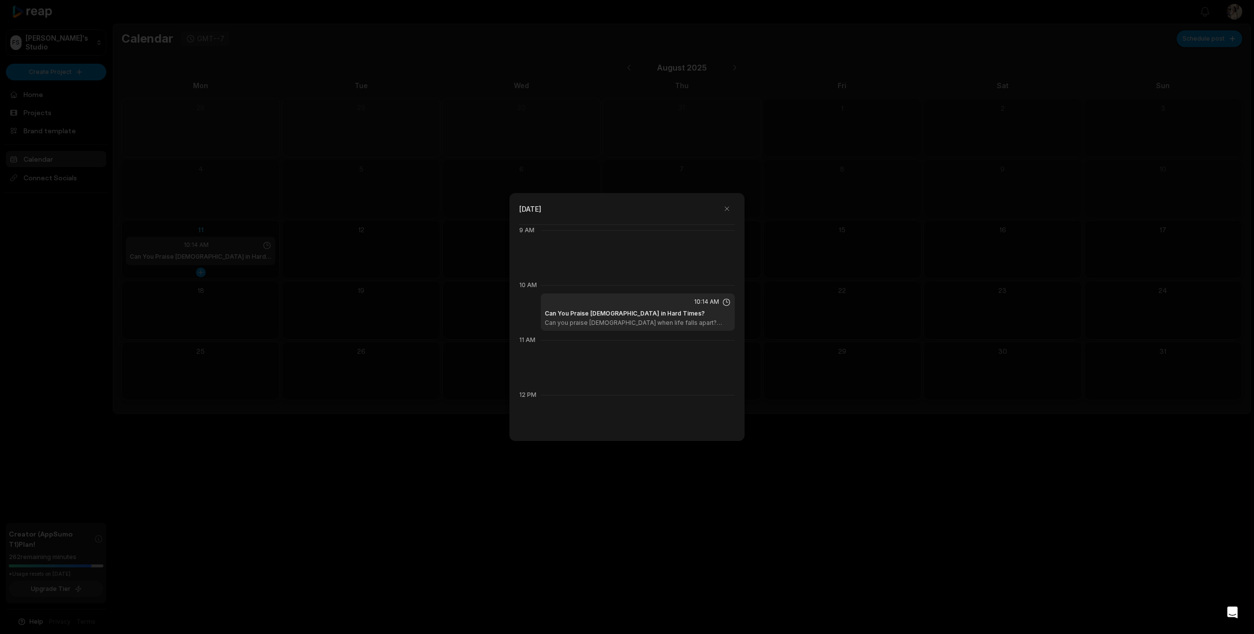
scroll to position [549, 0]
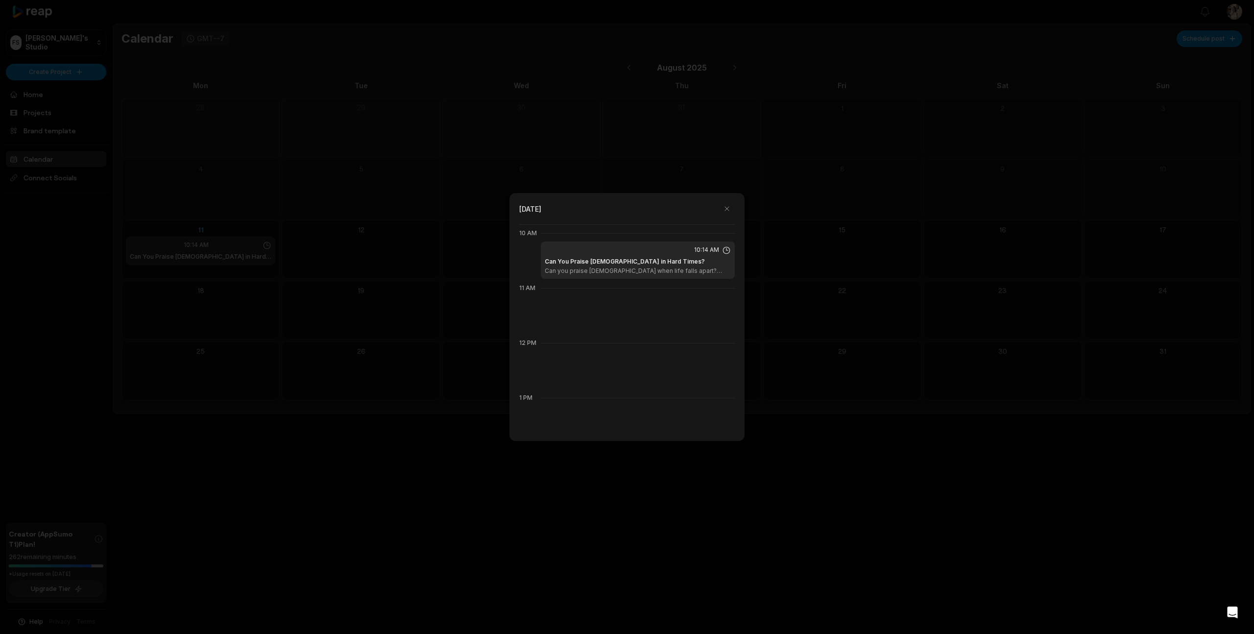
click at [642, 263] on h1 "Can You Praise [DEMOGRAPHIC_DATA] in Hard Times?" at bounding box center [625, 261] width 160 height 9
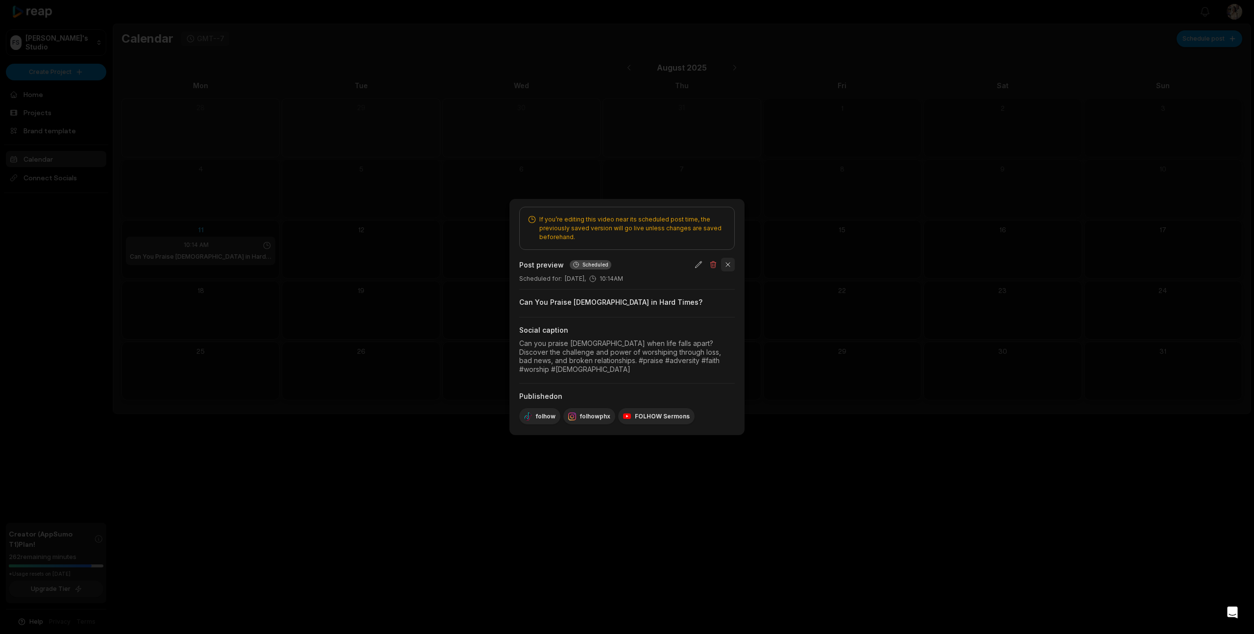
click at [729, 270] on button "button" at bounding box center [728, 265] width 14 height 14
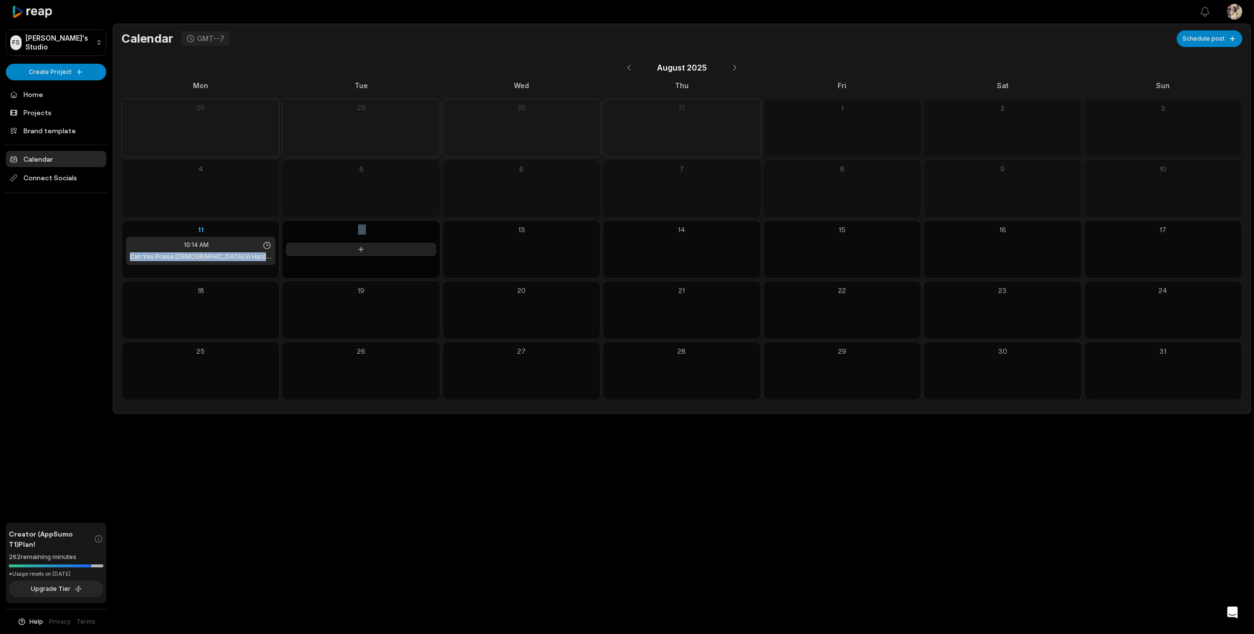
drag, startPoint x: 216, startPoint y: 252, endPoint x: 390, endPoint y: 252, distance: 173.4
click at [390, 252] on div "Mon Tue Wed Thu Fri Sat Sun 28 29 30 31 1 2 3 4 5 6 7 8 9 10 11 10:14 AM Can Yo…" at bounding box center [681, 240] width 1121 height 320
click at [188, 262] on div "10:14 AM Can You Praise God in Hard Times?" at bounding box center [200, 251] width 149 height 28
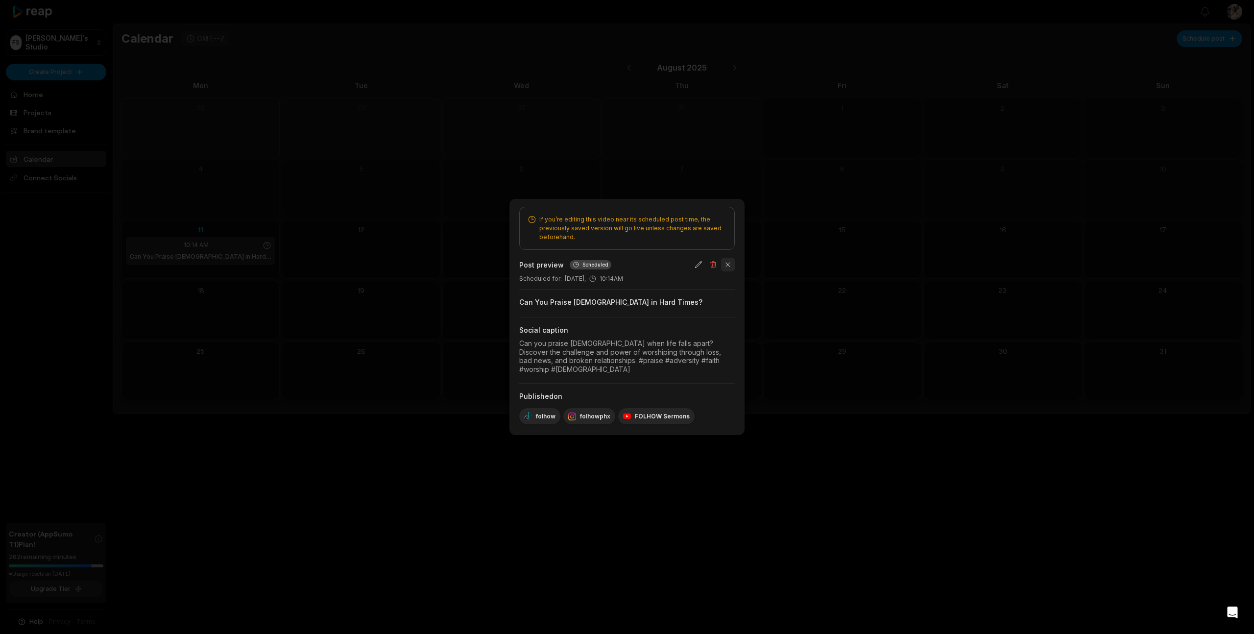
click at [732, 268] on button "button" at bounding box center [728, 265] width 14 height 14
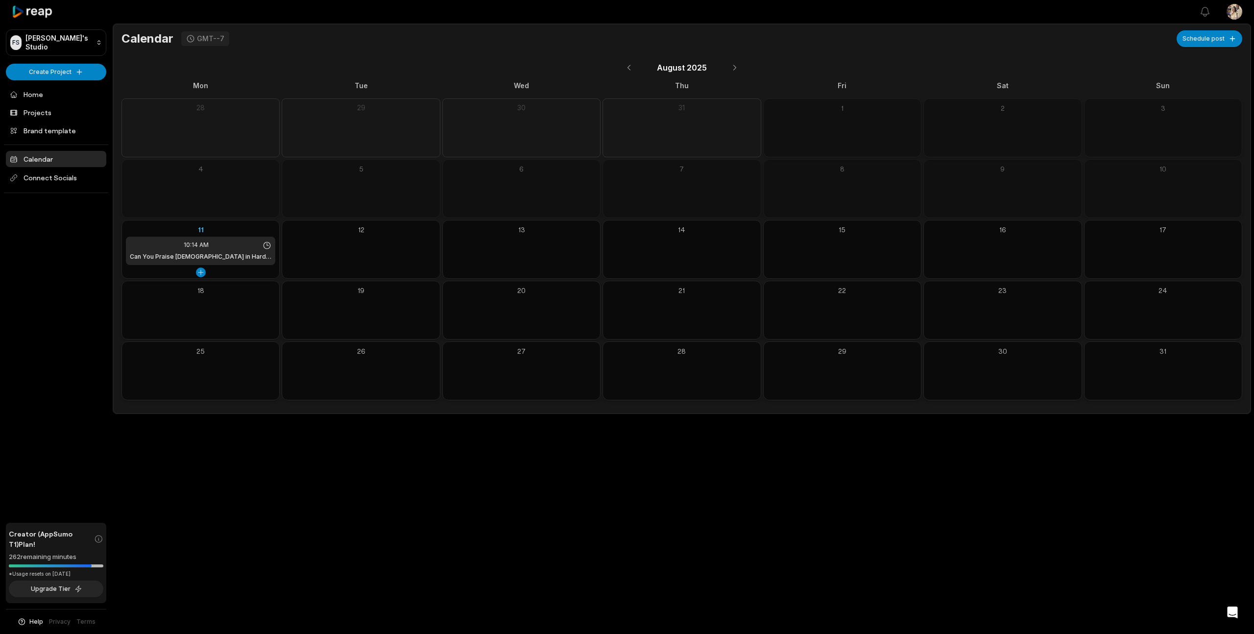
drag, startPoint x: 229, startPoint y: 254, endPoint x: 250, endPoint y: 254, distance: 21.1
click at [250, 254] on div "Can You Praise [DEMOGRAPHIC_DATA] in Hard Times?" at bounding box center [201, 256] width 142 height 9
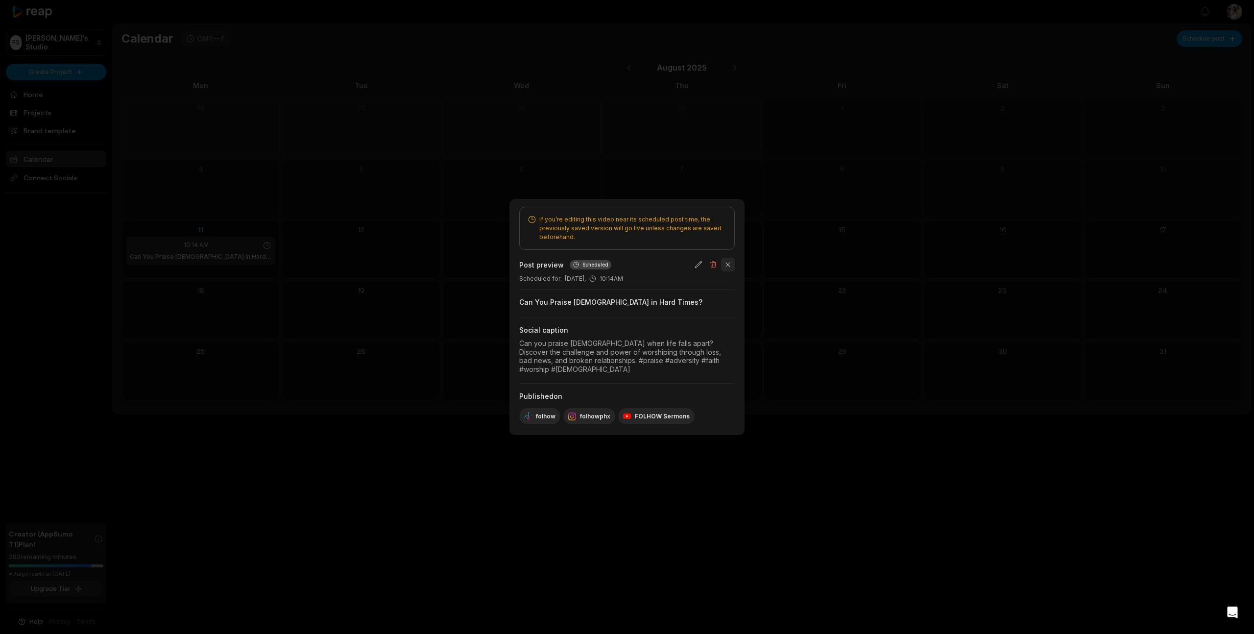
click at [725, 271] on button "button" at bounding box center [728, 265] width 14 height 14
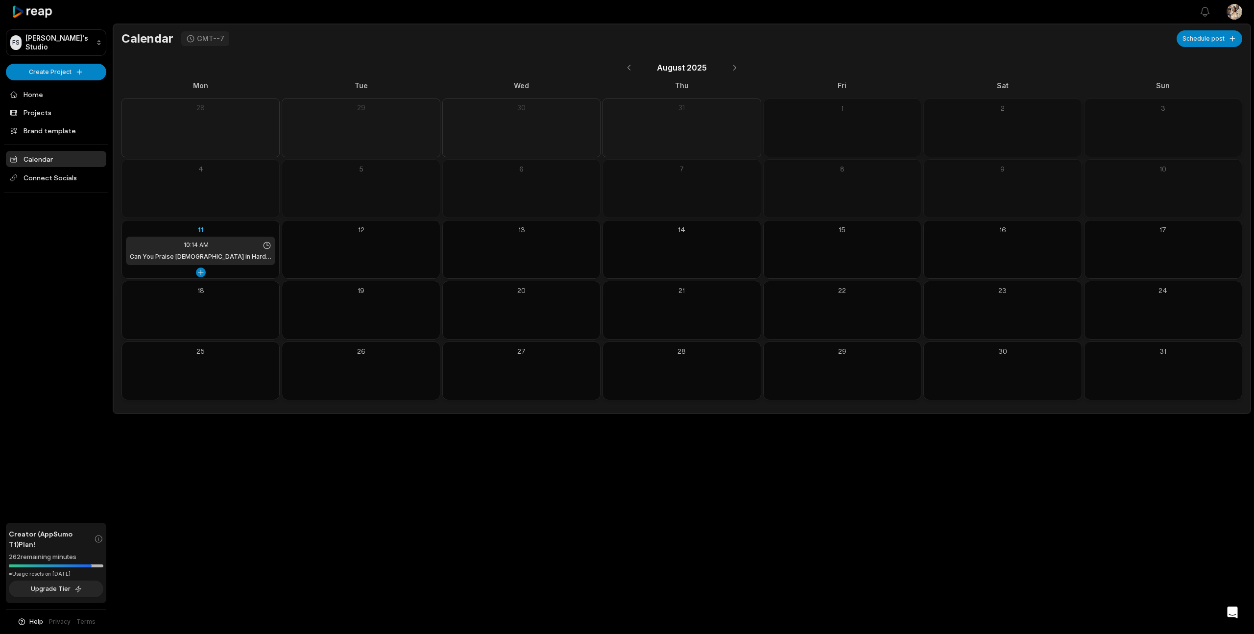
click at [212, 256] on h1 "Can You Praise [DEMOGRAPHIC_DATA] in Hard Times?" at bounding box center [201, 256] width 142 height 9
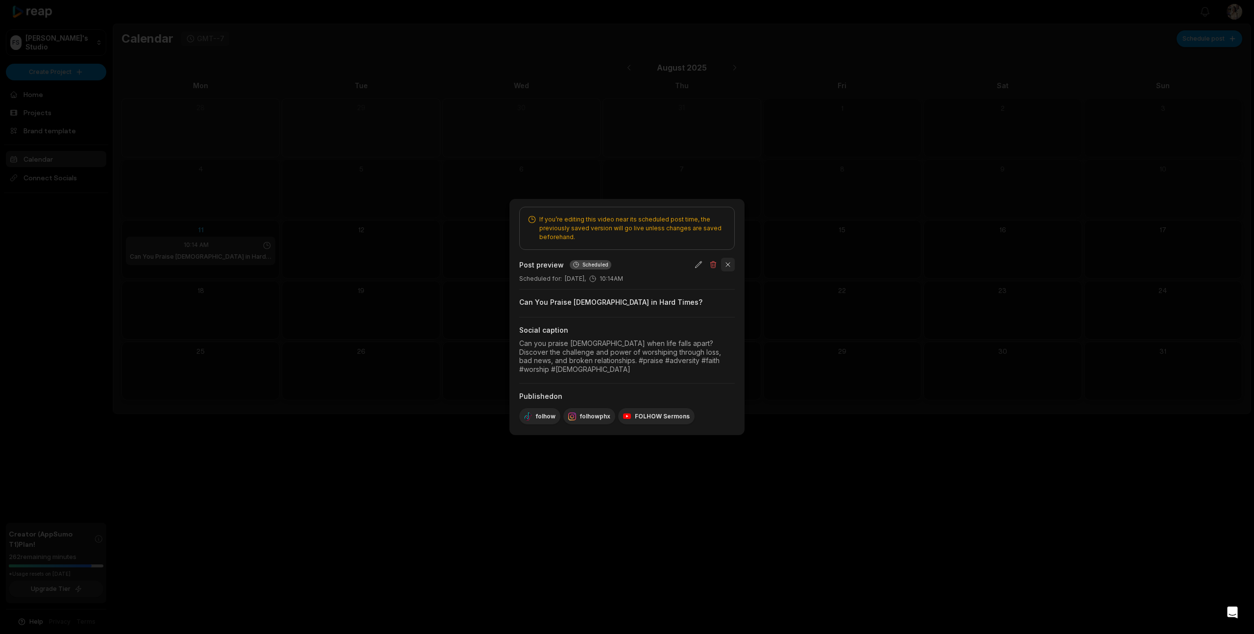
click at [727, 269] on button "button" at bounding box center [728, 265] width 14 height 14
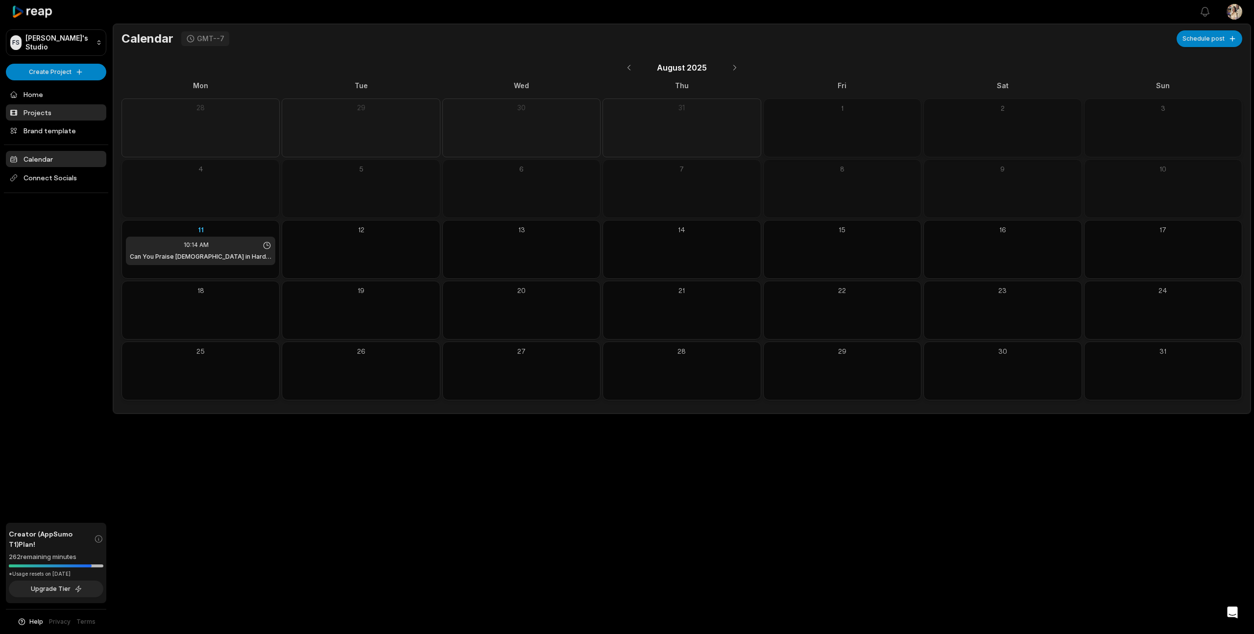
click at [31, 110] on link "Projects" at bounding box center [56, 112] width 100 height 16
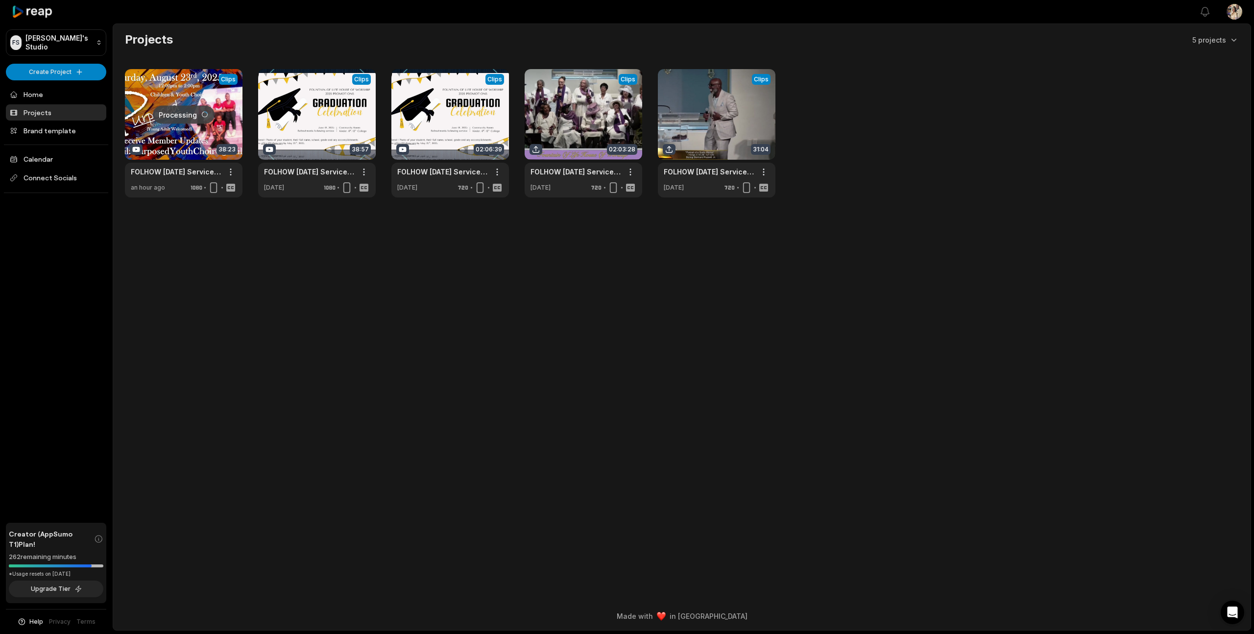
click at [150, 137] on link at bounding box center [184, 133] width 118 height 128
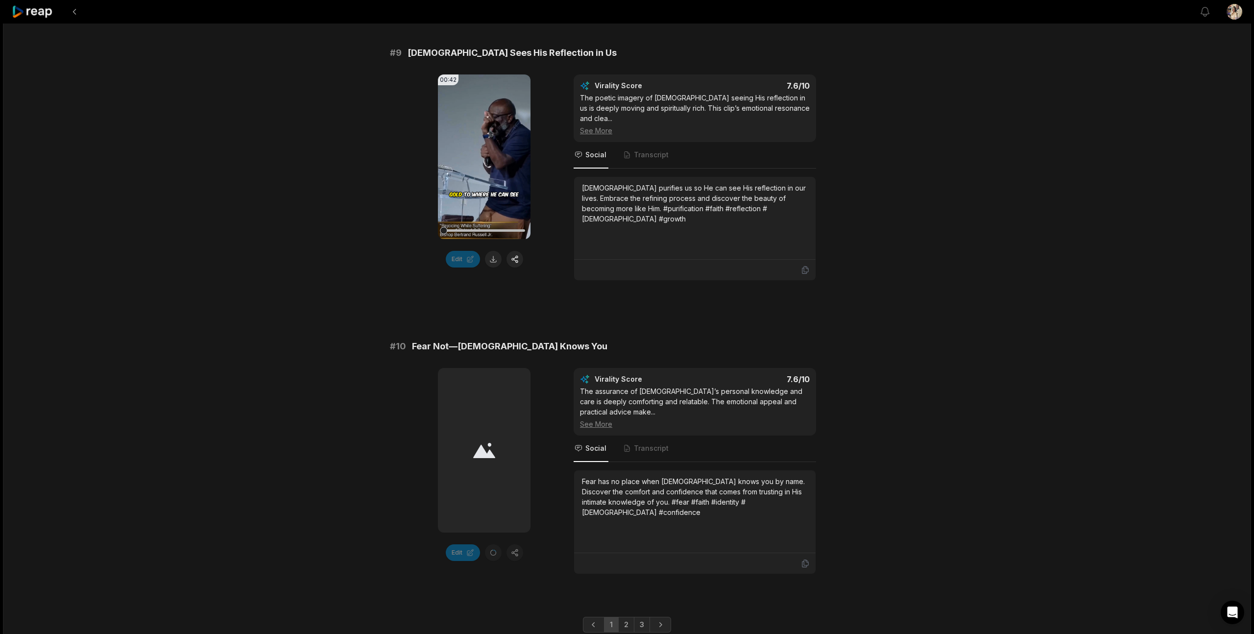
scroll to position [2457, 0]
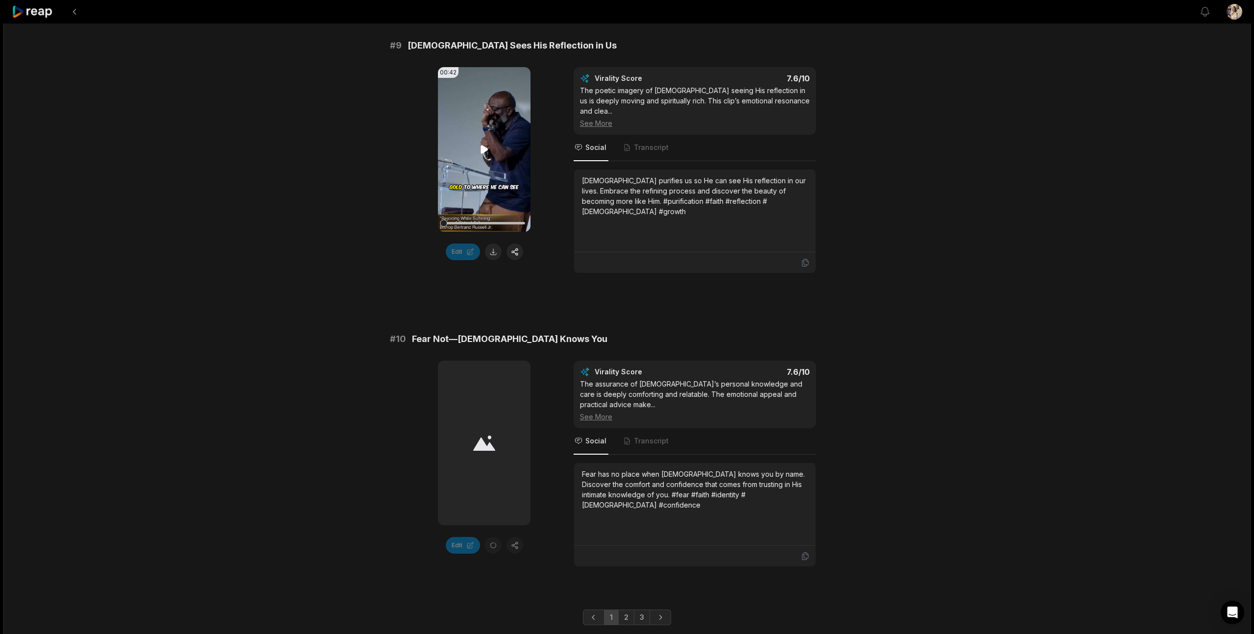
click at [500, 122] on video "Your browser does not support mp4 format." at bounding box center [484, 149] width 93 height 165
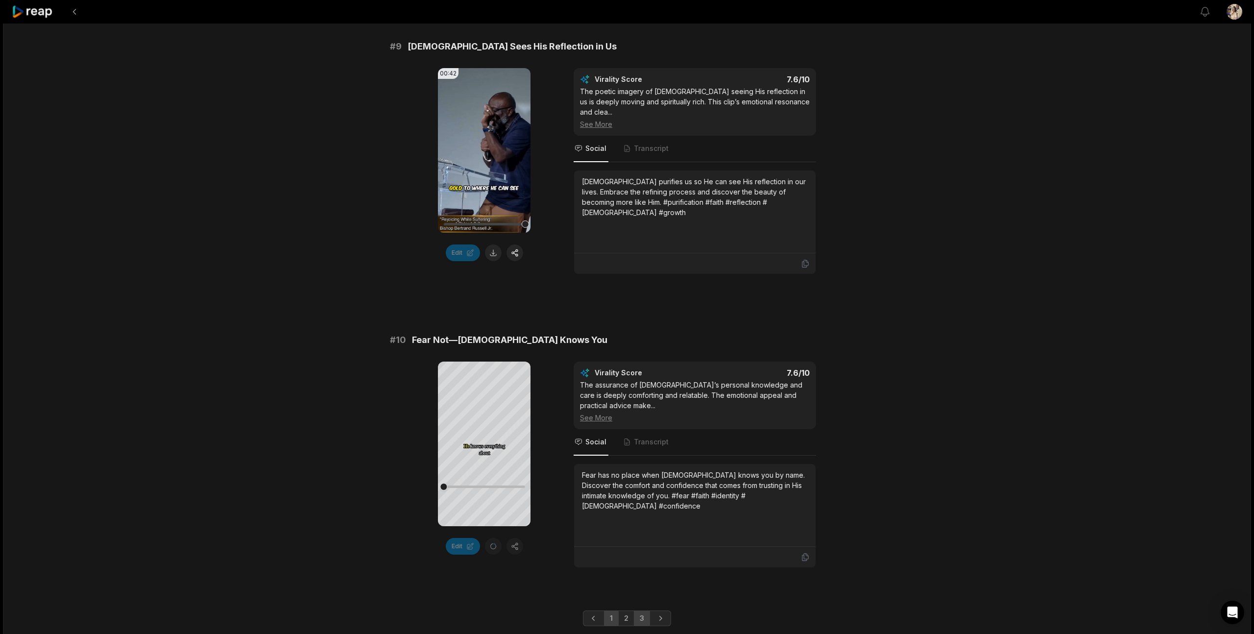
click at [641, 610] on link "3" at bounding box center [642, 618] width 16 height 16
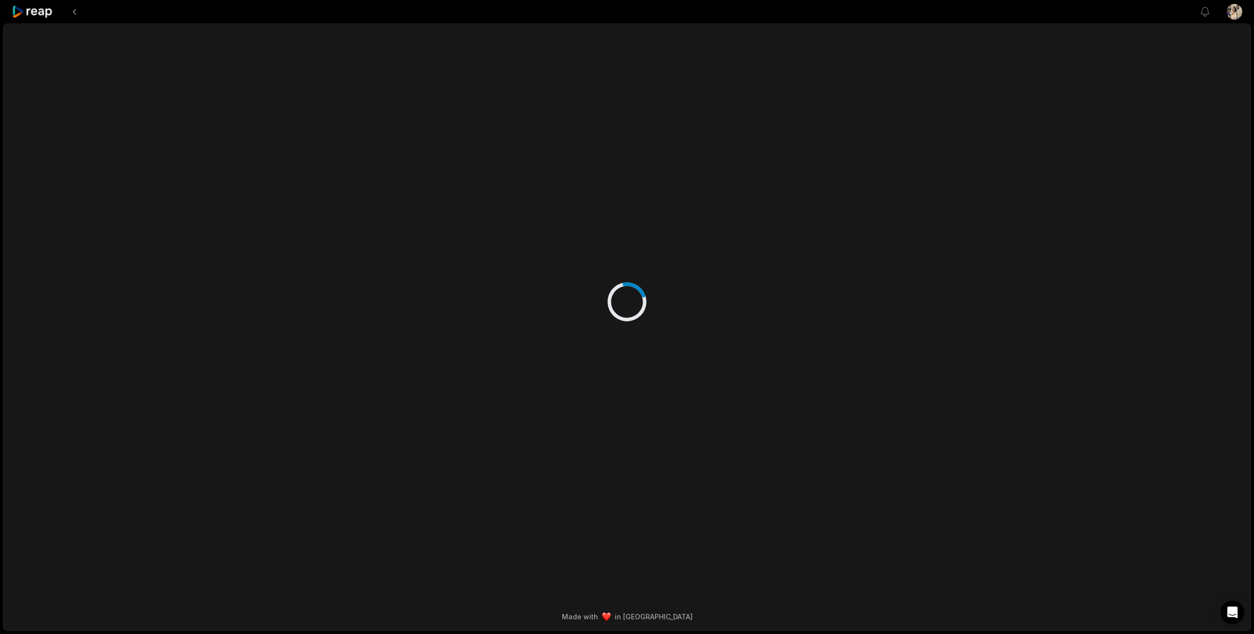
scroll to position [0, 0]
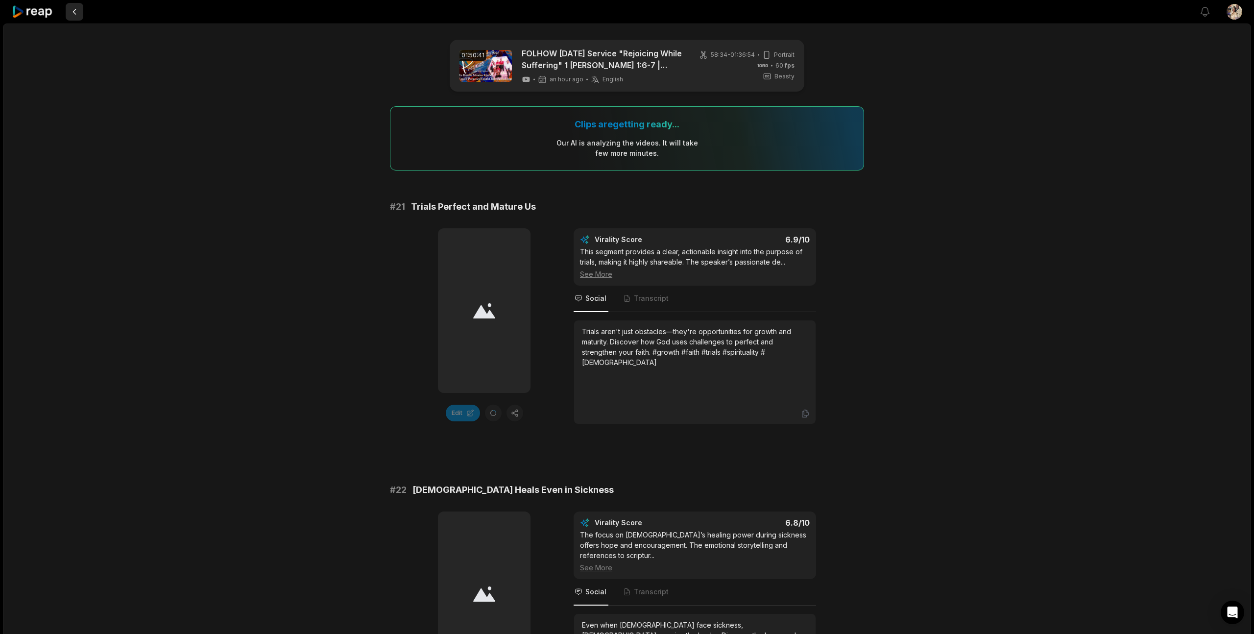
click at [75, 12] on button at bounding box center [75, 12] width 18 height 18
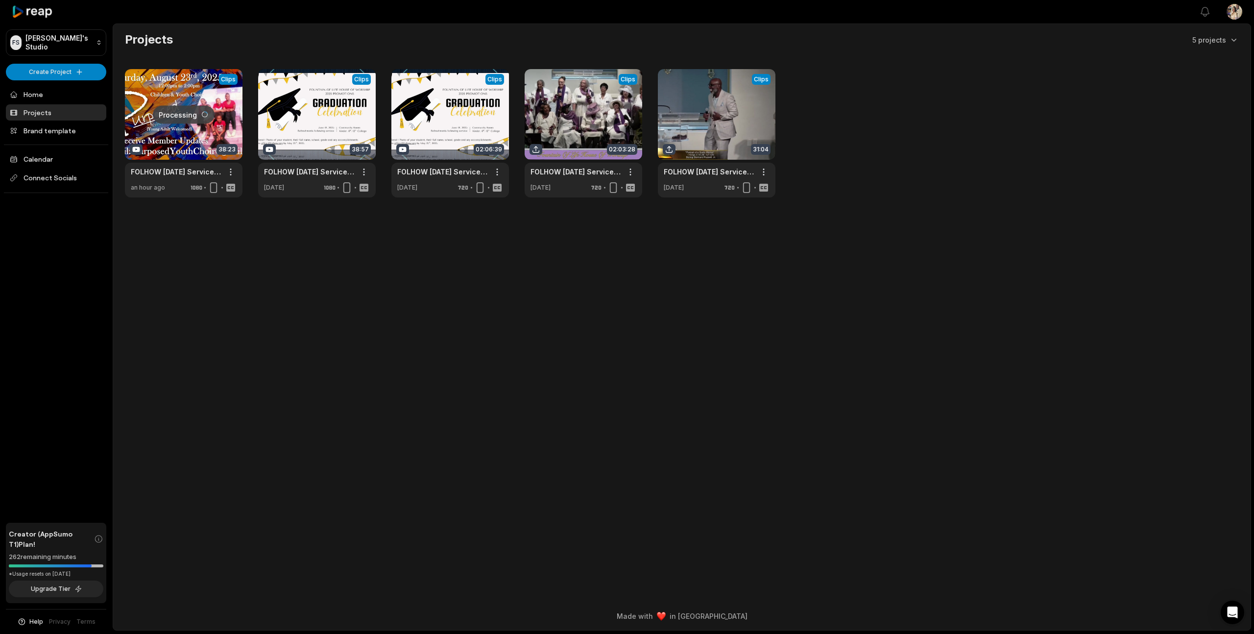
click at [191, 137] on link at bounding box center [184, 133] width 118 height 128
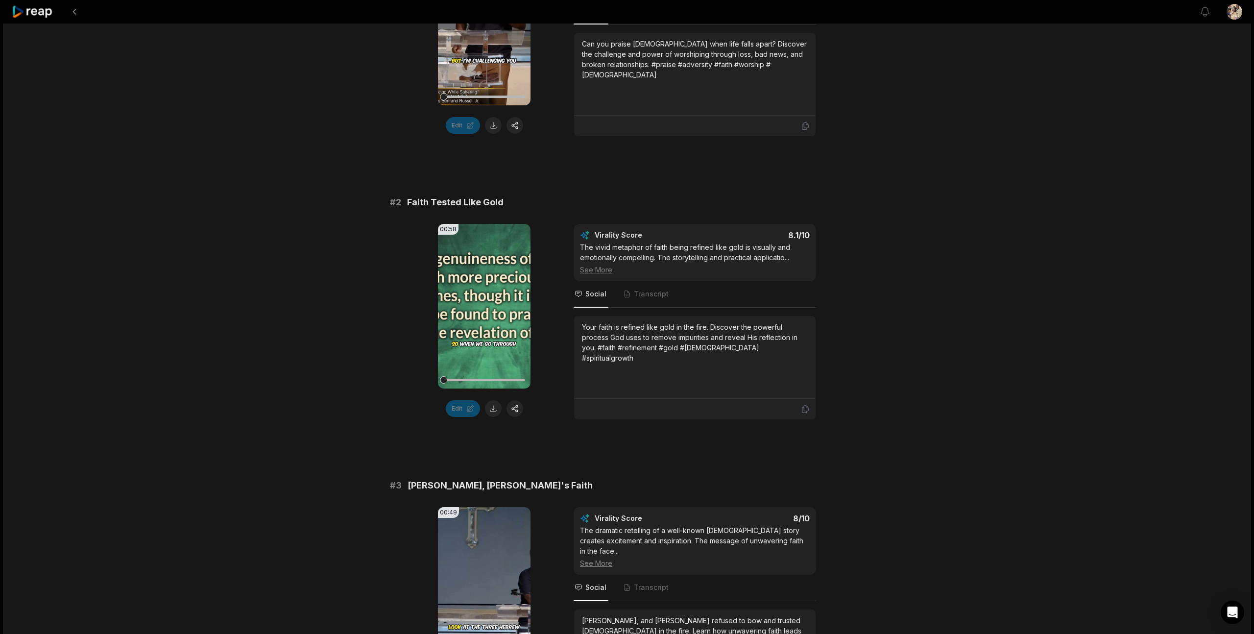
scroll to position [288, 0]
click at [514, 409] on button "button" at bounding box center [514, 407] width 17 height 17
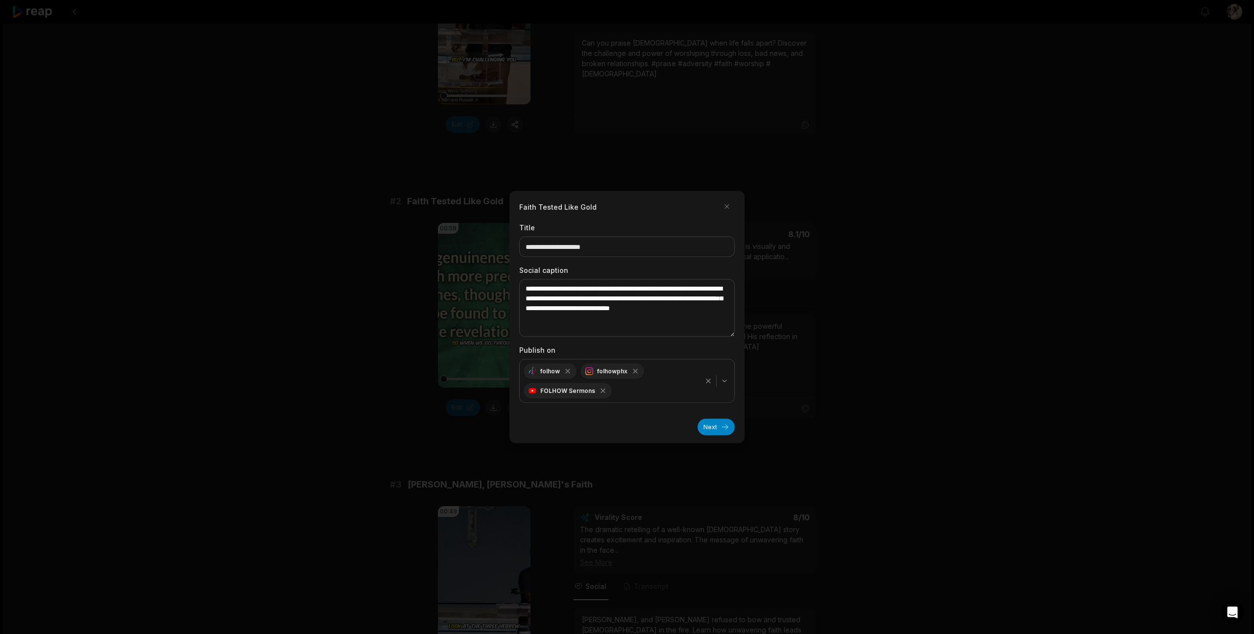
click at [724, 382] on icon "button" at bounding box center [724, 381] width 8 height 8
click at [714, 424] on button "Next" at bounding box center [715, 427] width 37 height 17
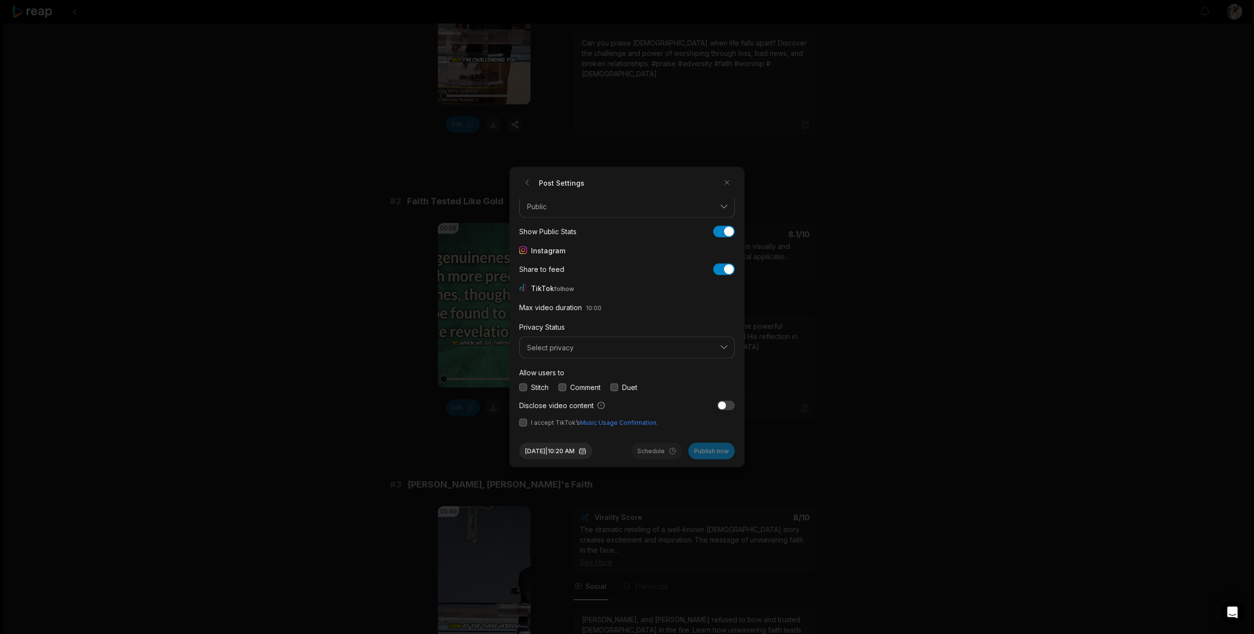
scroll to position [34, 0]
click at [655, 345] on span "Select privacy" at bounding box center [620, 349] width 186 height 9
click at [633, 373] on p "Public To Everyone" at bounding box center [627, 375] width 203 height 10
click at [519, 387] on button "button" at bounding box center [523, 387] width 8 height 8
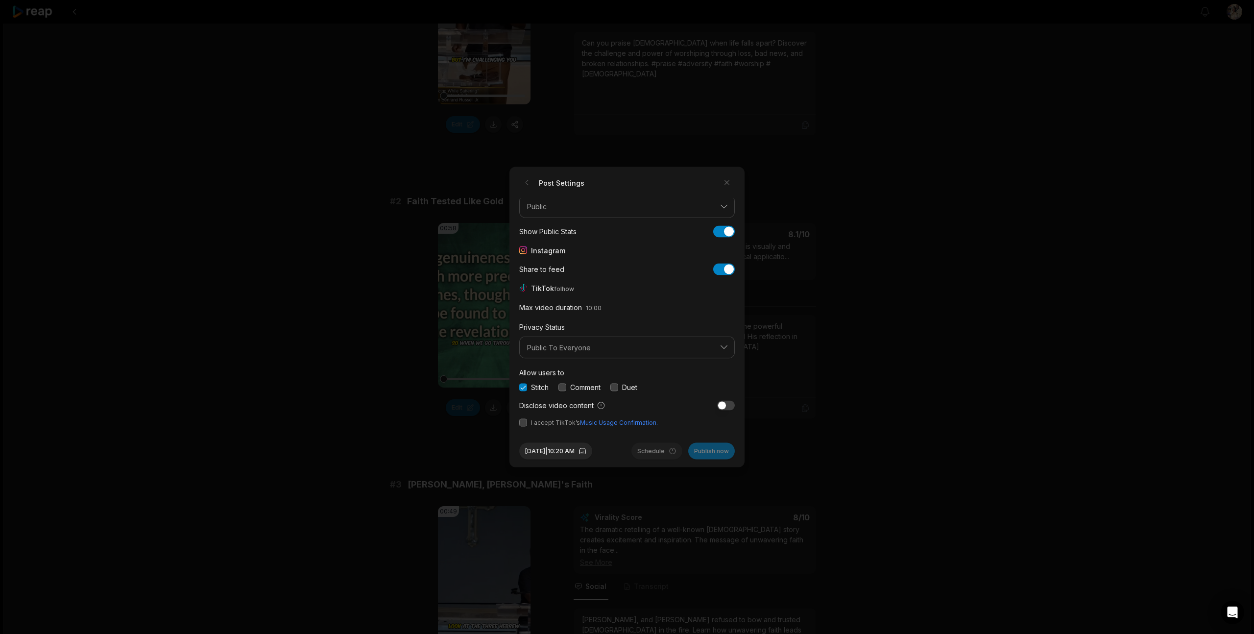
click at [561, 391] on div "Comment" at bounding box center [579, 387] width 42 height 10
drag, startPoint x: 563, startPoint y: 386, endPoint x: 584, endPoint y: 386, distance: 21.5
click at [564, 386] on button "button" at bounding box center [562, 387] width 8 height 8
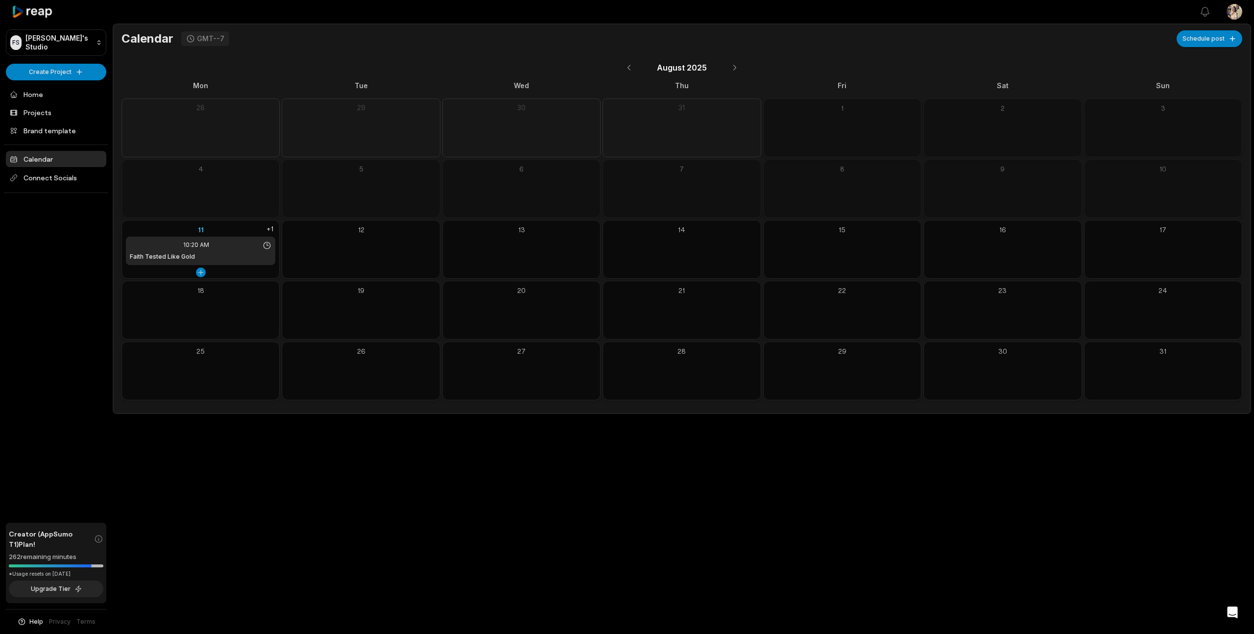
click at [214, 253] on div "Faith Tested Like Gold" at bounding box center [201, 256] width 142 height 9
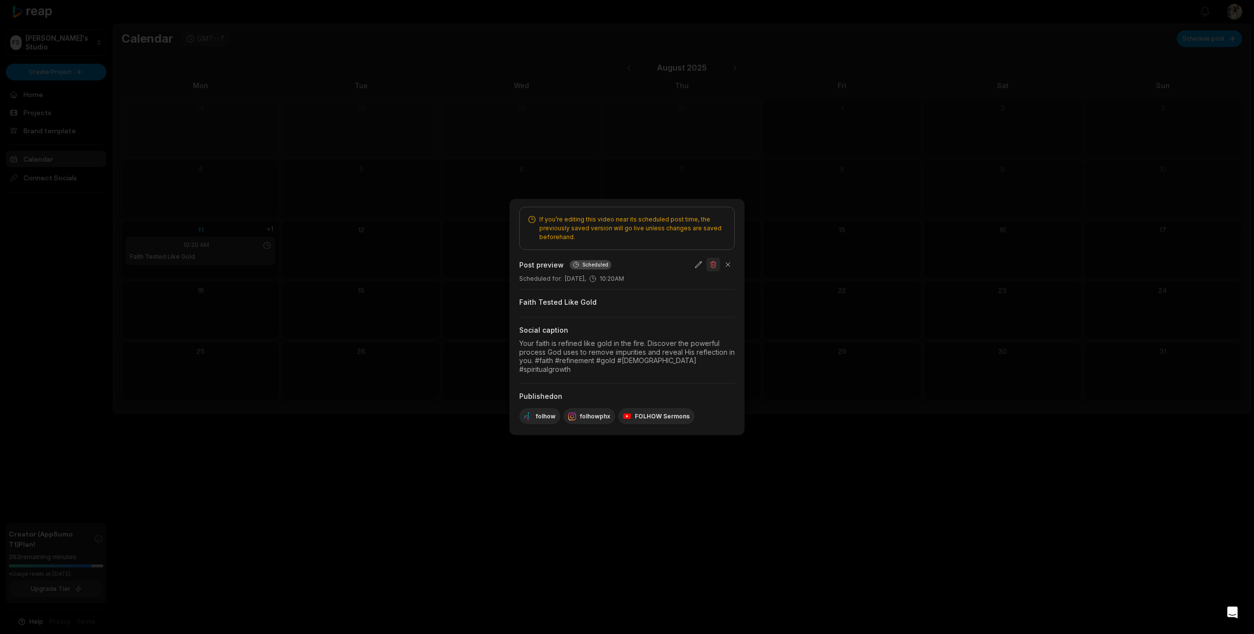
click at [712, 267] on button "button" at bounding box center [713, 265] width 14 height 14
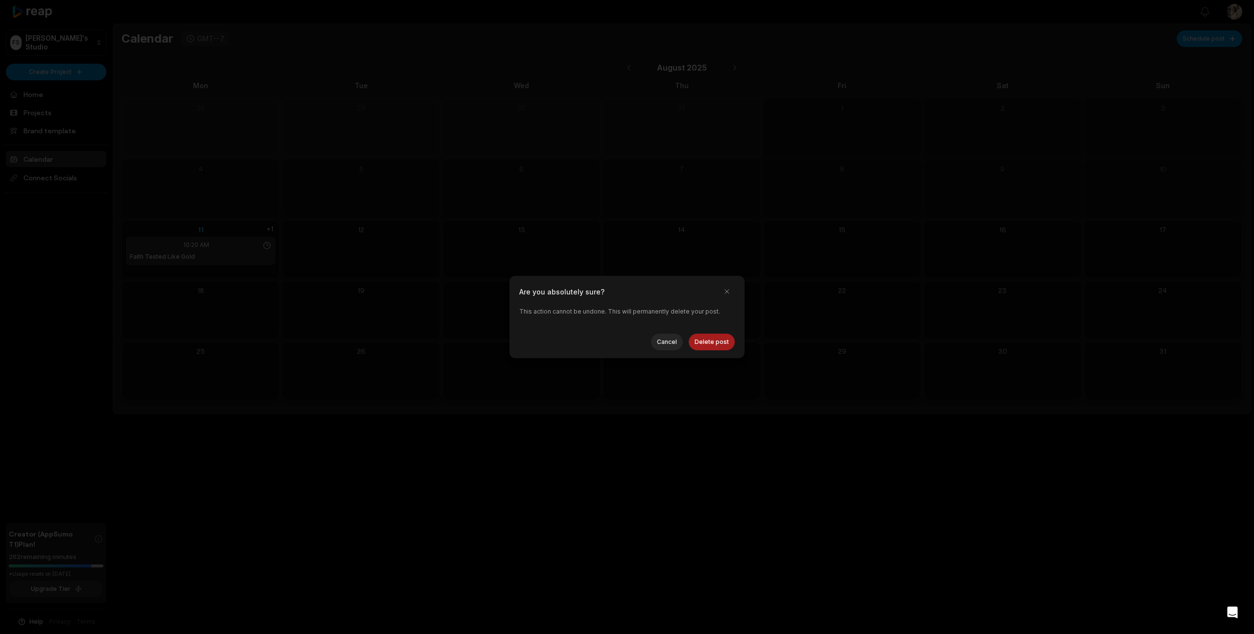
click at [713, 339] on button "Delete post" at bounding box center [712, 342] width 46 height 17
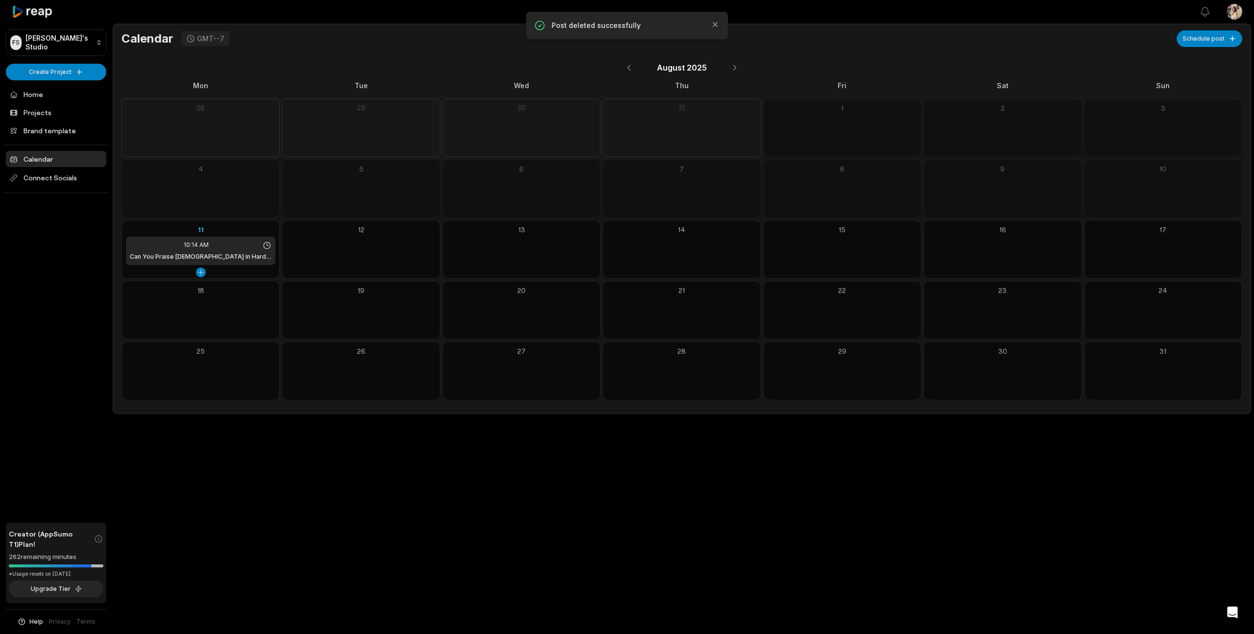
click at [232, 252] on div "Can You Praise [DEMOGRAPHIC_DATA] in Hard Times?" at bounding box center [201, 256] width 142 height 9
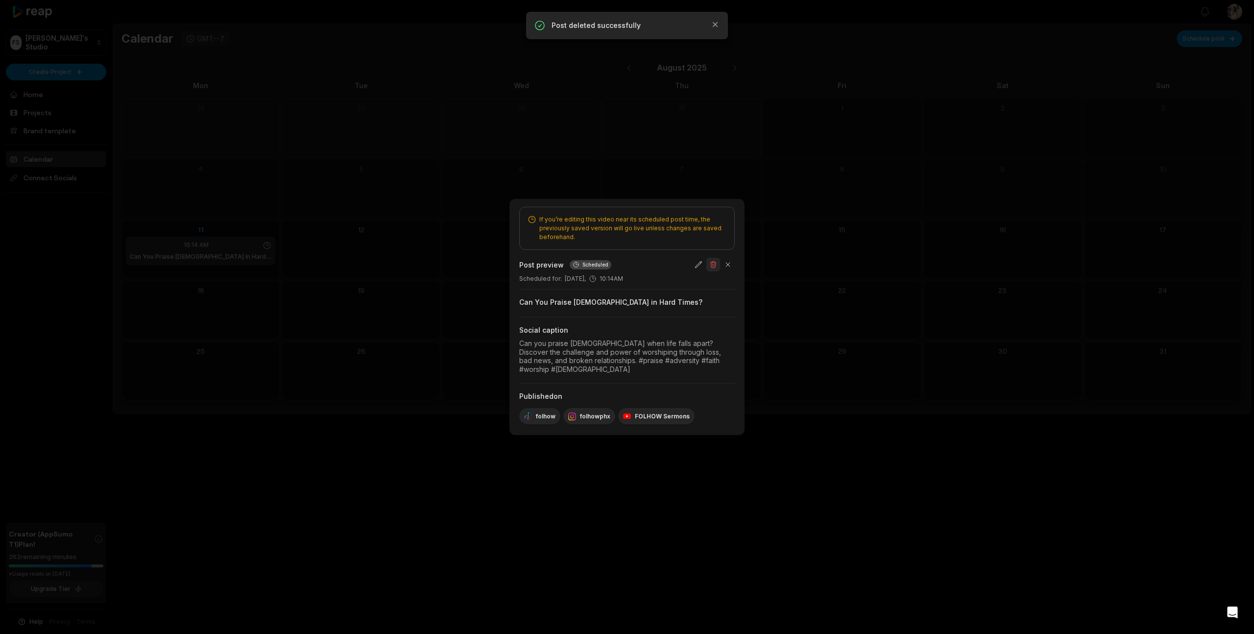
click at [710, 267] on button "button" at bounding box center [713, 265] width 14 height 14
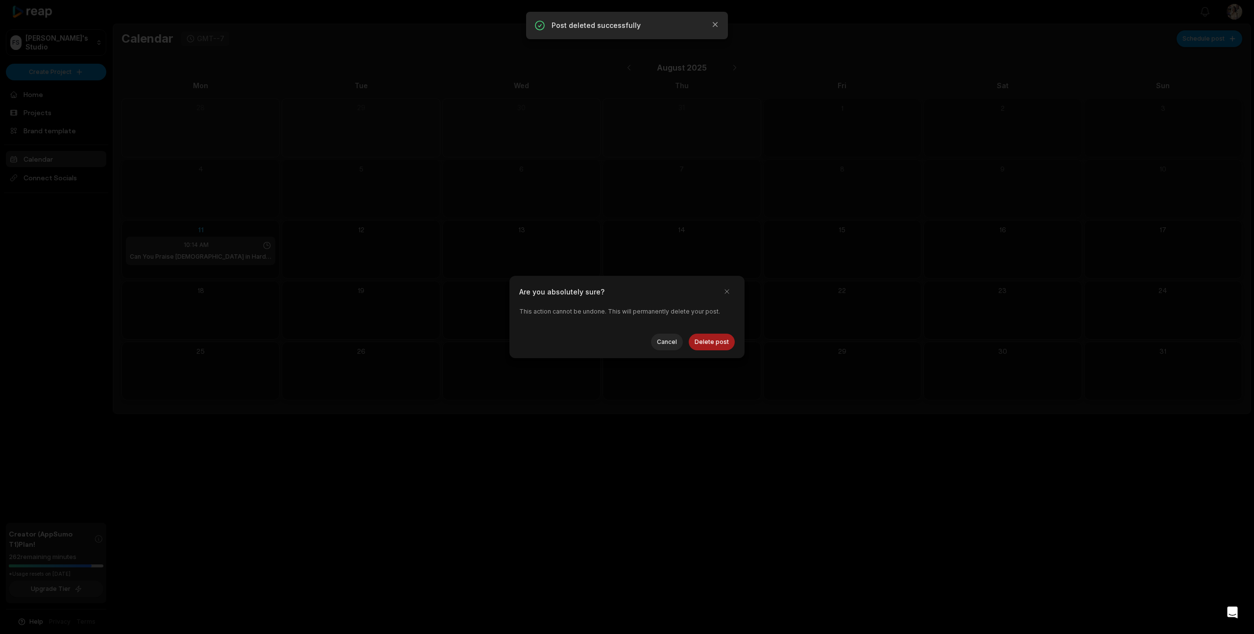
click at [704, 345] on button "Delete post" at bounding box center [712, 342] width 46 height 17
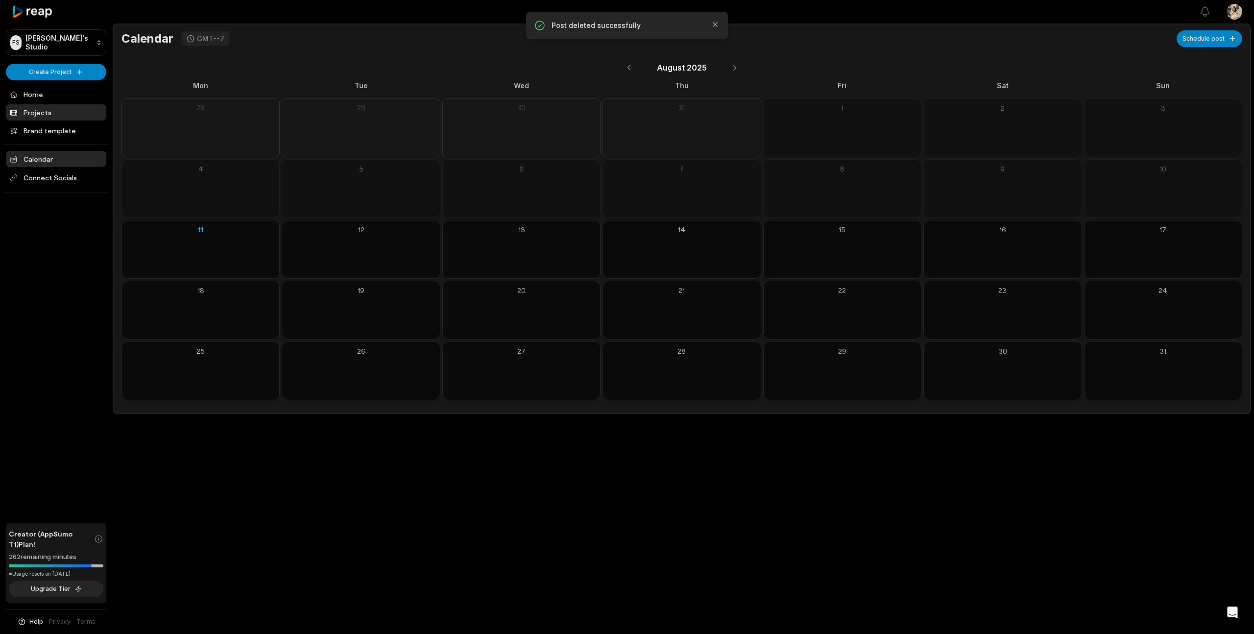
click at [41, 113] on link "Projects" at bounding box center [56, 112] width 100 height 16
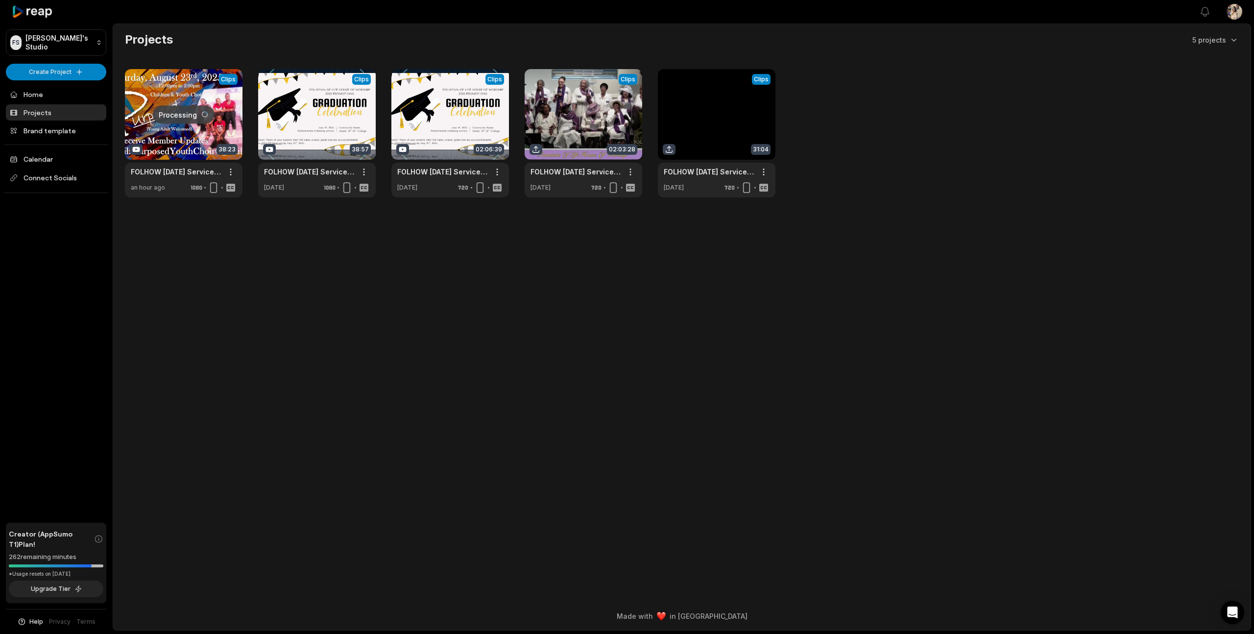
click at [184, 141] on link at bounding box center [184, 133] width 118 height 128
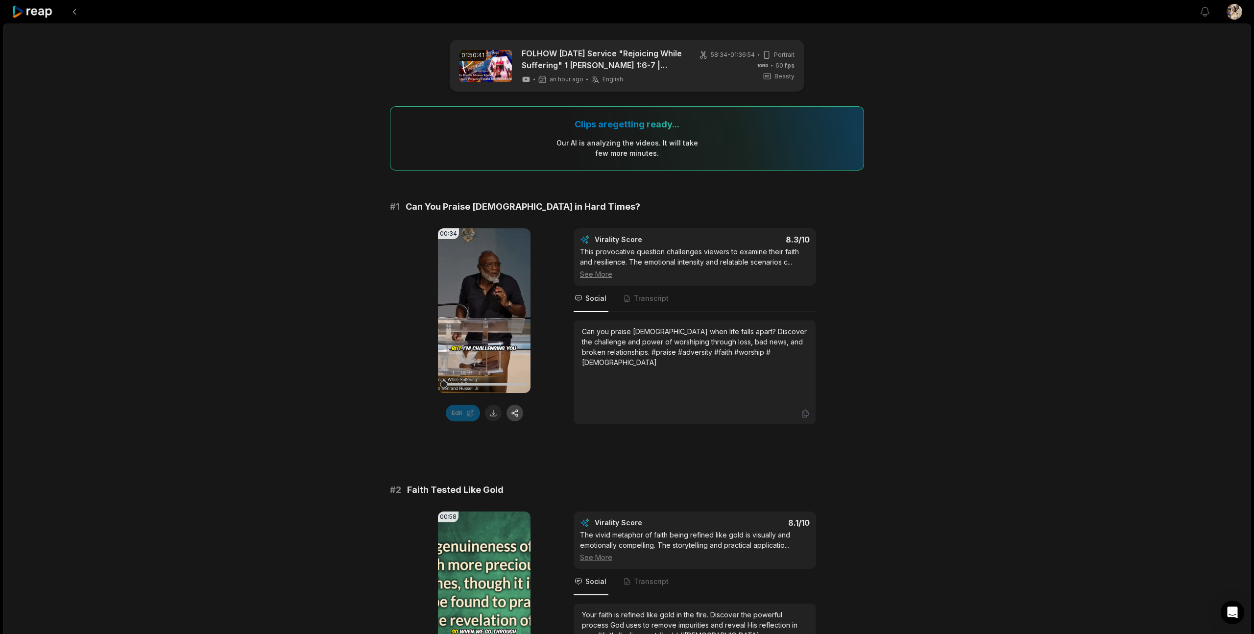
click at [516, 416] on button "button" at bounding box center [514, 413] width 17 height 17
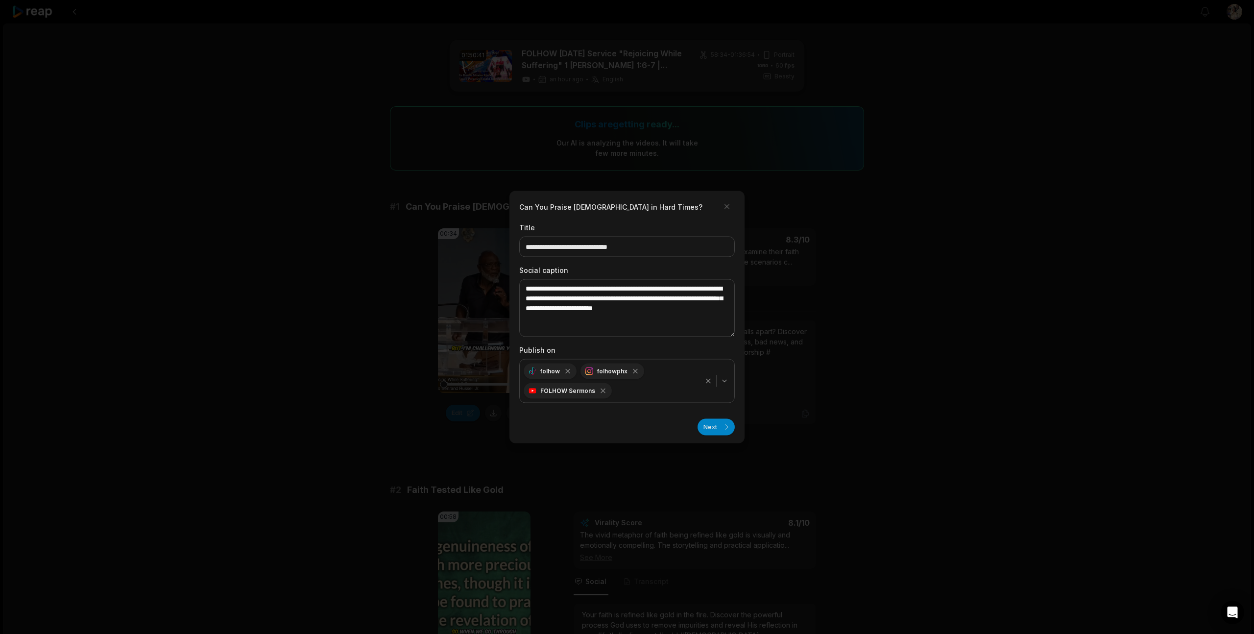
click at [723, 382] on icon "button" at bounding box center [724, 381] width 8 height 8
click at [715, 427] on button "Next" at bounding box center [715, 427] width 37 height 17
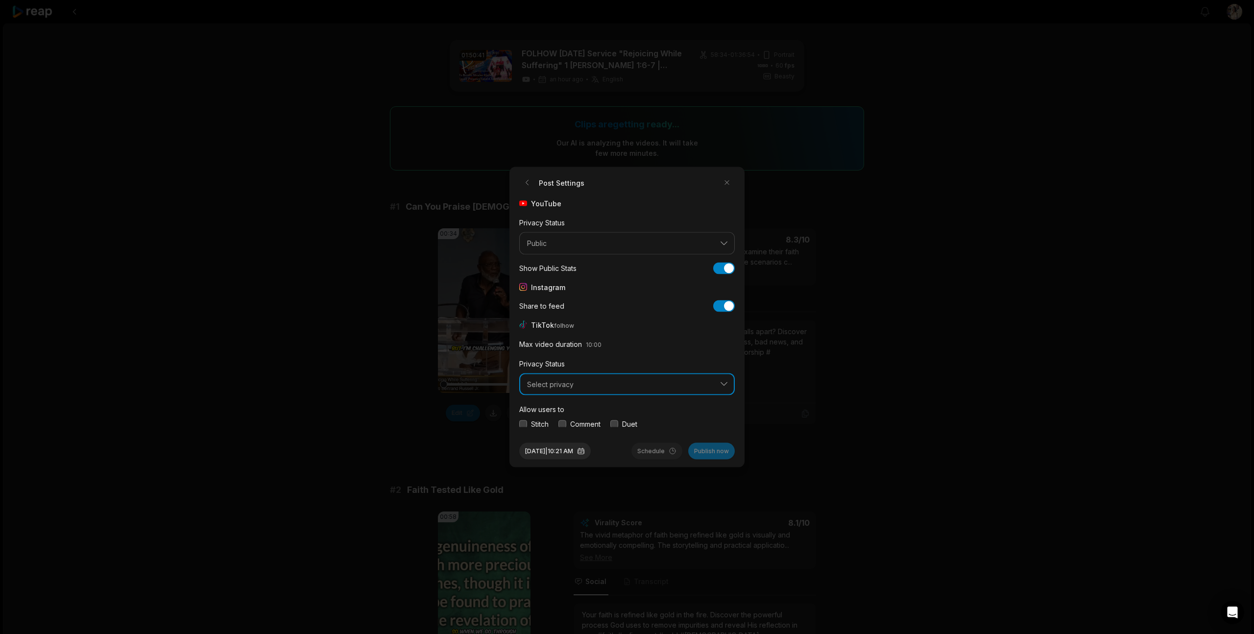
click at [663, 387] on span "Select privacy" at bounding box center [620, 384] width 186 height 9
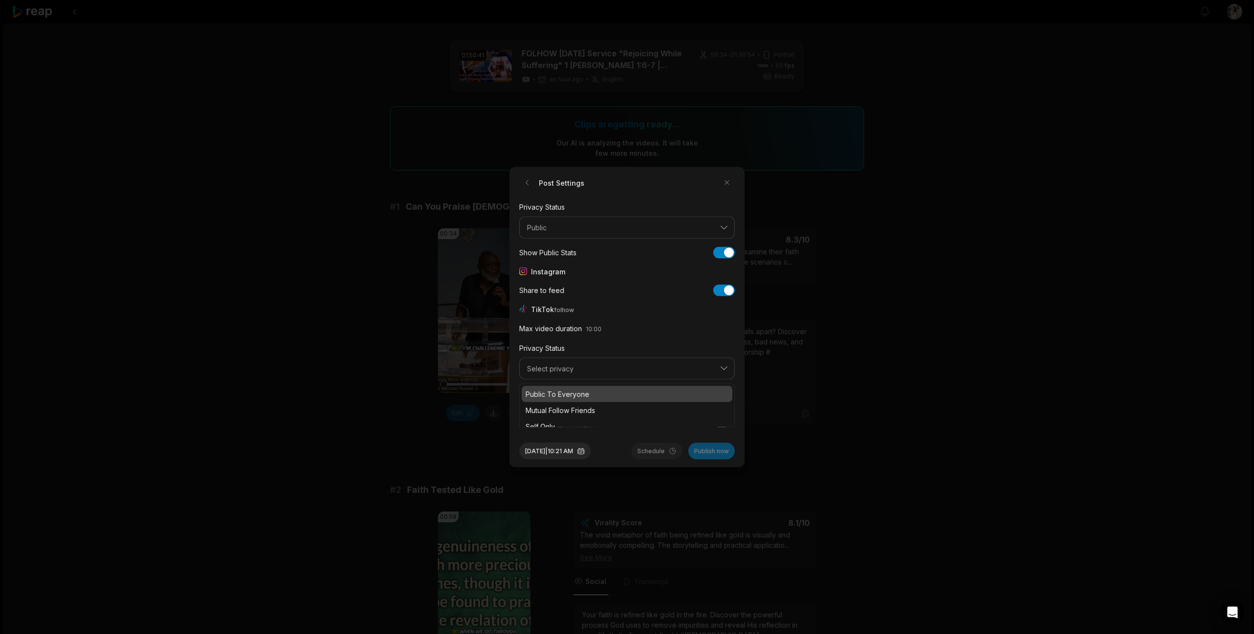
scroll to position [24, 0]
click at [645, 387] on p "Public To Everyone" at bounding box center [627, 386] width 203 height 10
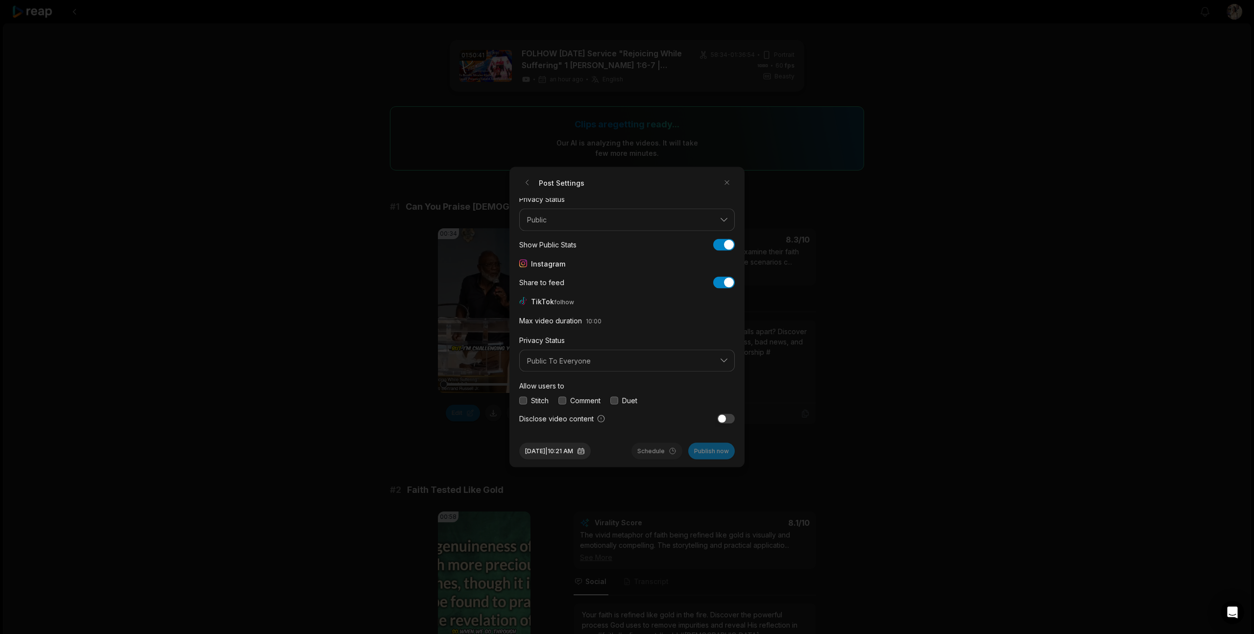
click at [524, 400] on button "button" at bounding box center [523, 400] width 8 height 8
click at [562, 400] on button "button" at bounding box center [562, 400] width 8 height 8
click at [618, 401] on button "button" at bounding box center [614, 400] width 8 height 8
click at [525, 426] on button "button" at bounding box center [523, 423] width 8 height 8
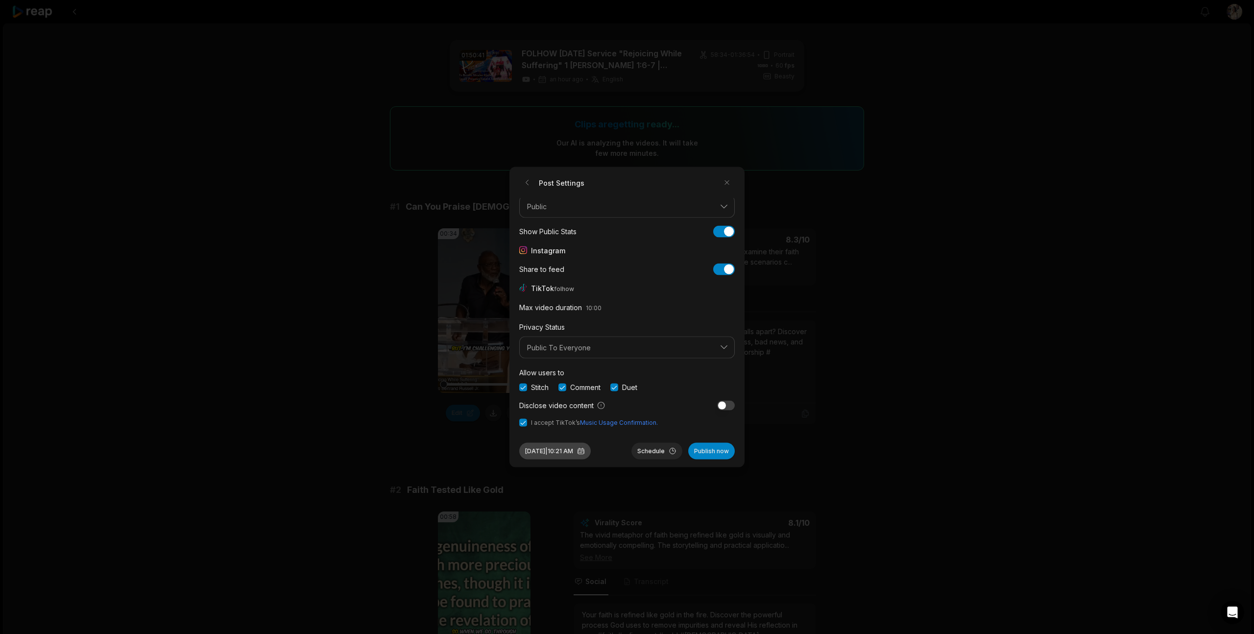
click at [552, 448] on button "[DATE] 10:21 AM" at bounding box center [555, 451] width 72 height 17
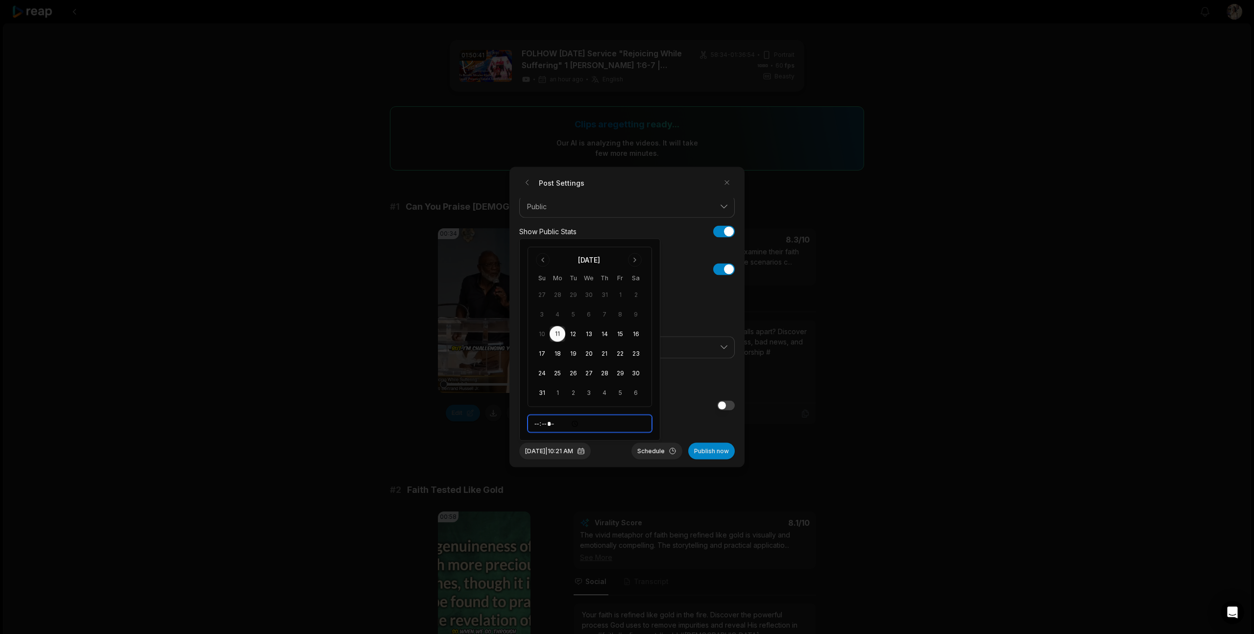
click at [551, 423] on input "*****" at bounding box center [589, 424] width 124 height 18
type input "*****"
click at [658, 453] on button "Schedule" at bounding box center [656, 451] width 51 height 17
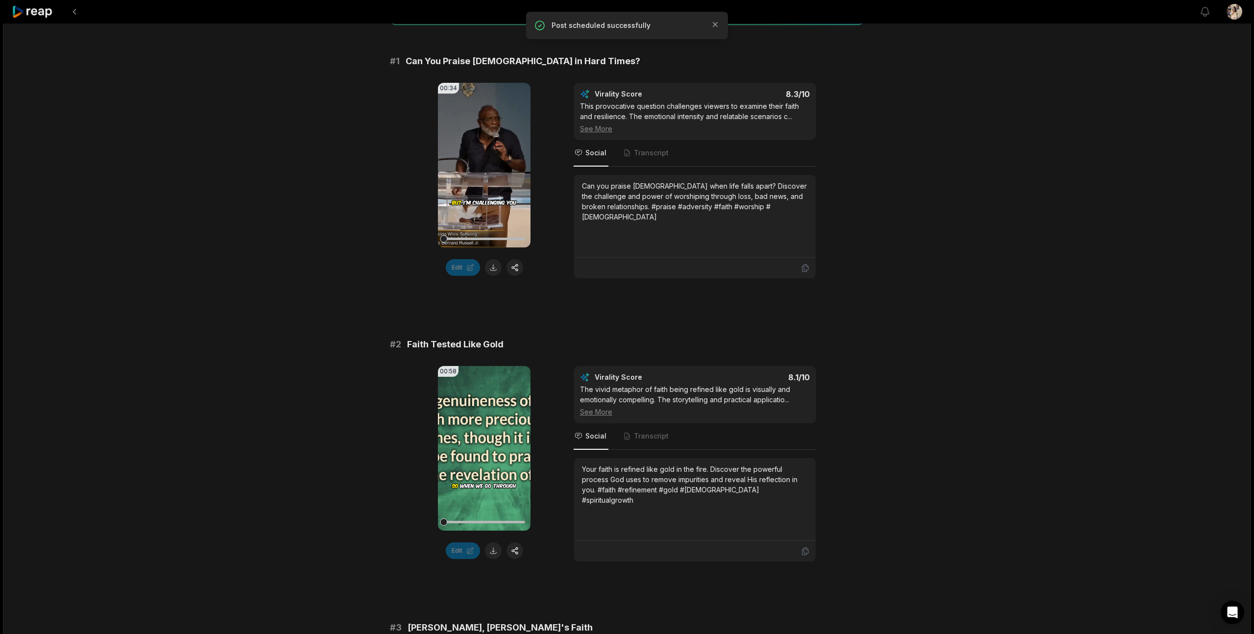
scroll to position [146, 0]
click at [516, 552] on button "button" at bounding box center [514, 549] width 17 height 17
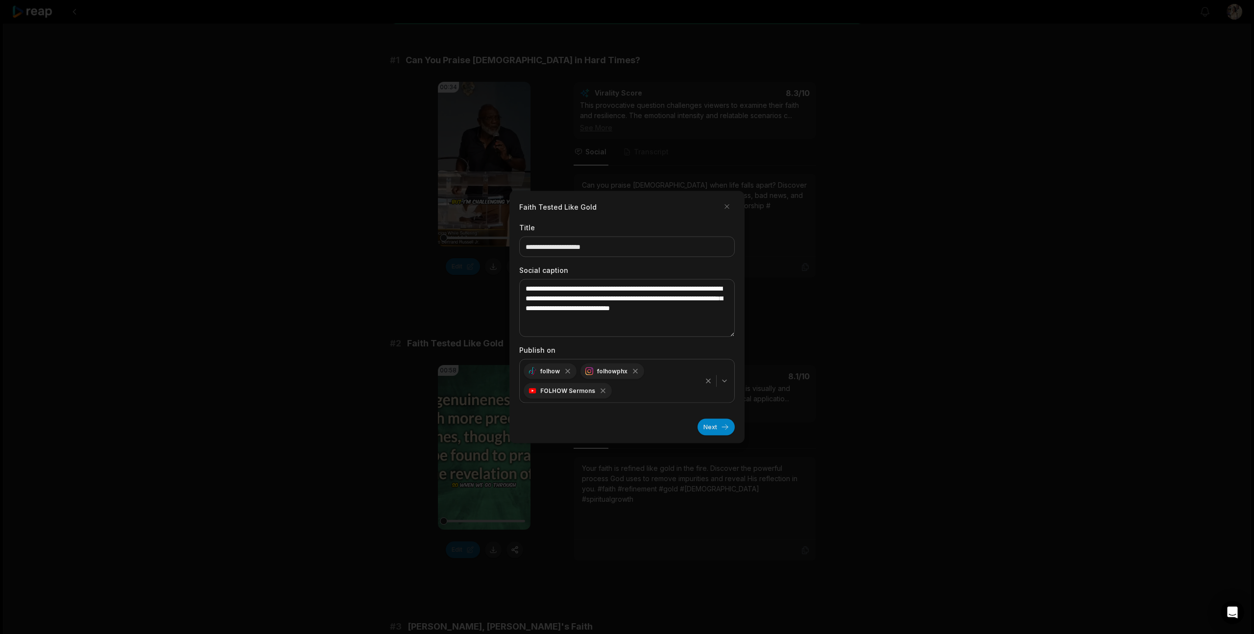
click at [725, 382] on icon "button" at bounding box center [724, 381] width 8 height 8
click at [721, 381] on icon "button" at bounding box center [724, 381] width 8 height 8
click at [711, 426] on button "Next" at bounding box center [715, 427] width 37 height 17
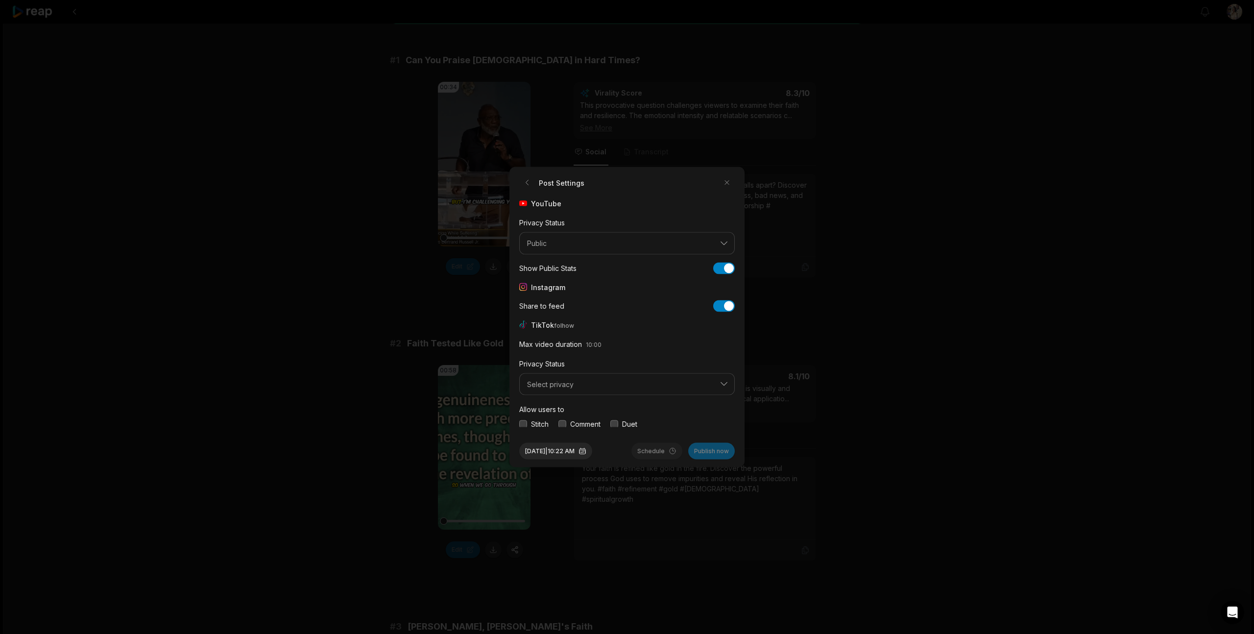
click at [527, 424] on div "Stitch" at bounding box center [533, 424] width 29 height 10
click at [564, 423] on button "button" at bounding box center [562, 424] width 8 height 8
click at [617, 423] on button "button" at bounding box center [614, 424] width 8 height 8
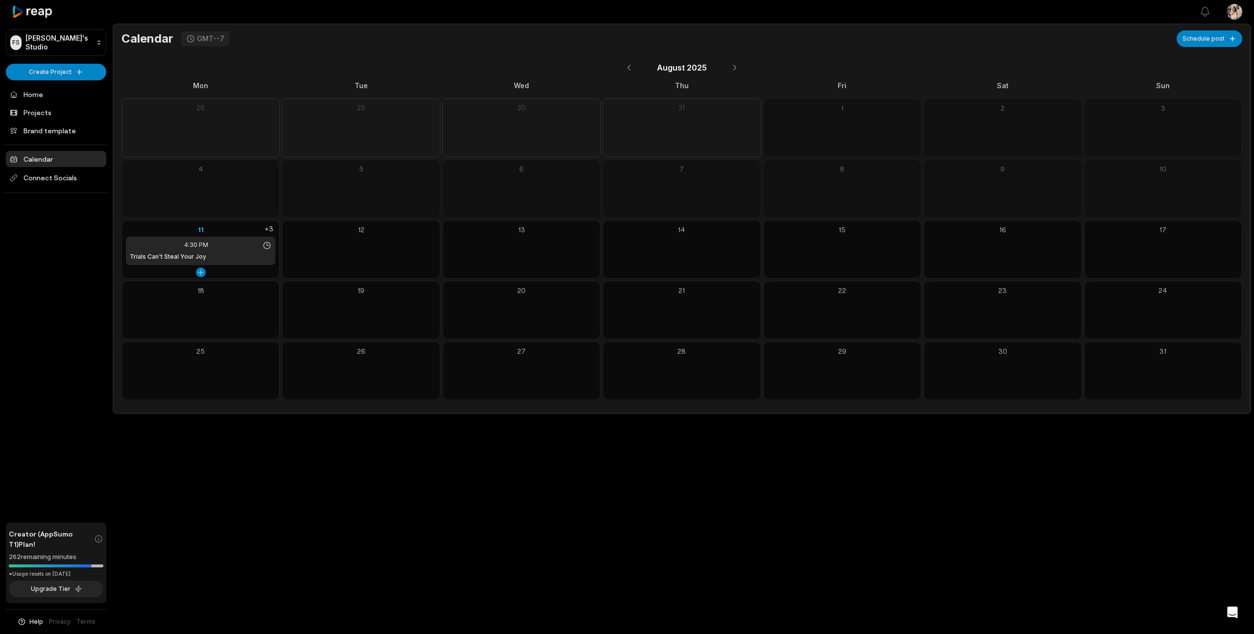
click at [225, 227] on div "11" at bounding box center [200, 229] width 149 height 10
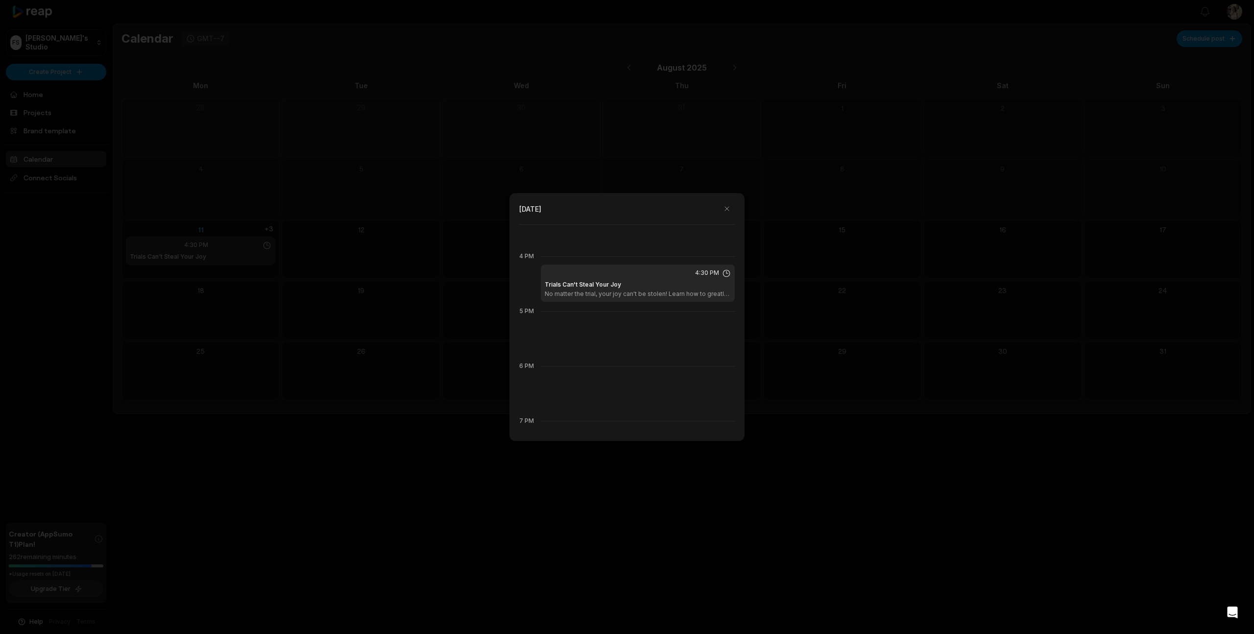
scroll to position [853, 0]
click at [727, 210] on button "button" at bounding box center [727, 209] width 16 height 16
